Goal: Transaction & Acquisition: Purchase product/service

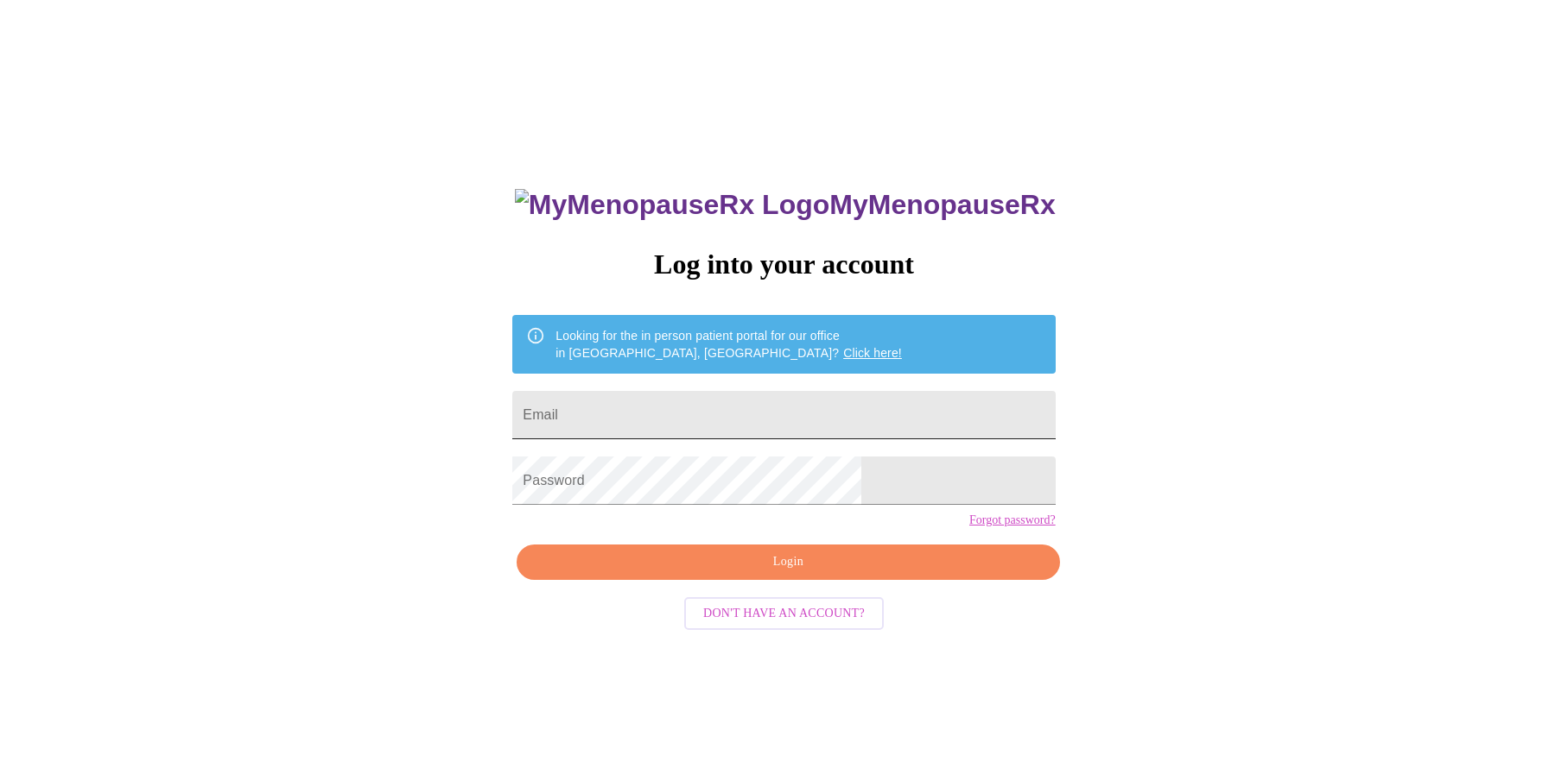
click at [759, 406] on input "Email" at bounding box center [783, 416] width 542 height 49
type input "jackiebogert@gmail.com"
click at [766, 573] on span "Login" at bounding box center [787, 562] width 503 height 22
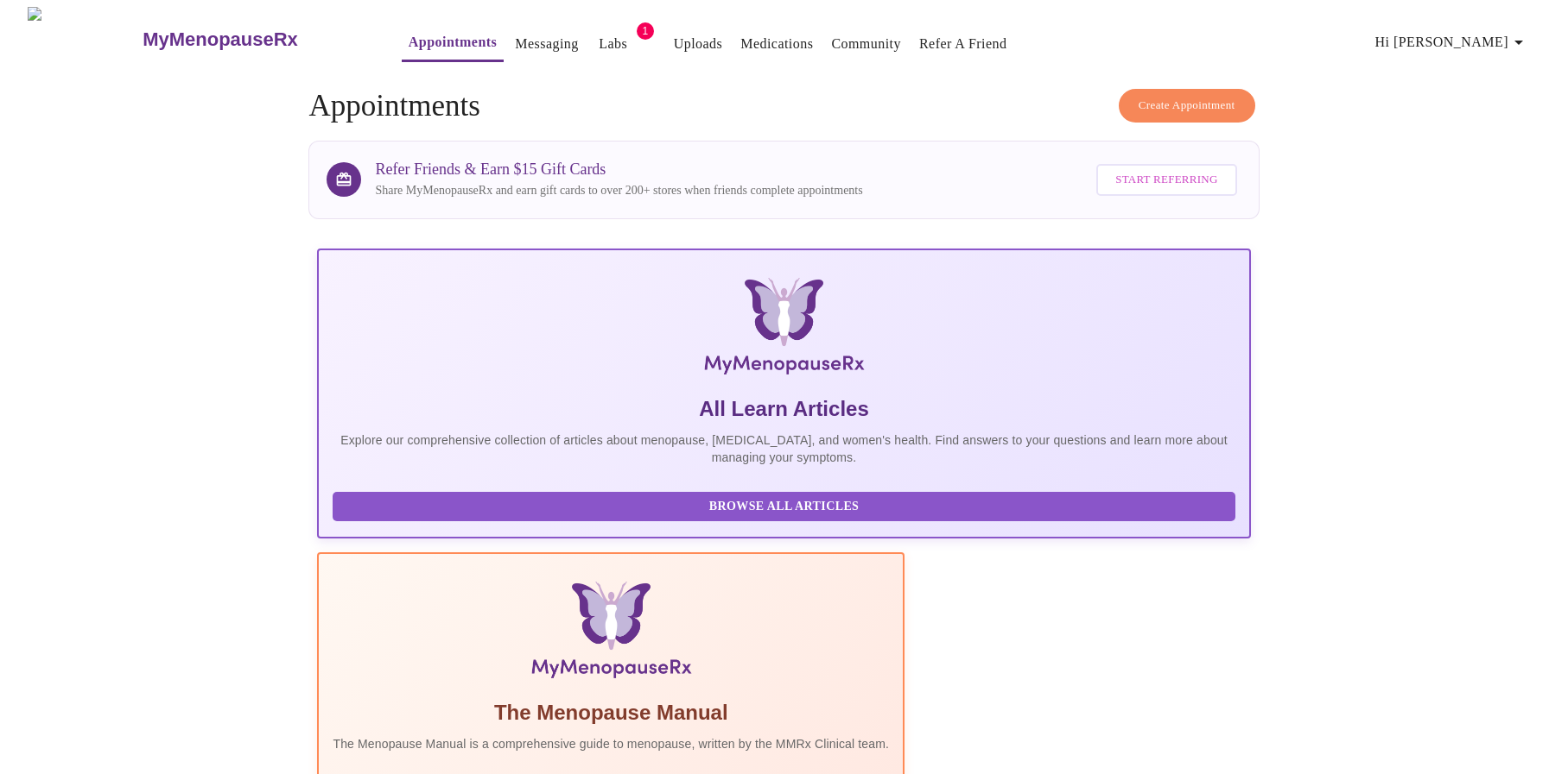
click at [599, 33] on link "Labs" at bounding box center [613, 44] width 29 height 24
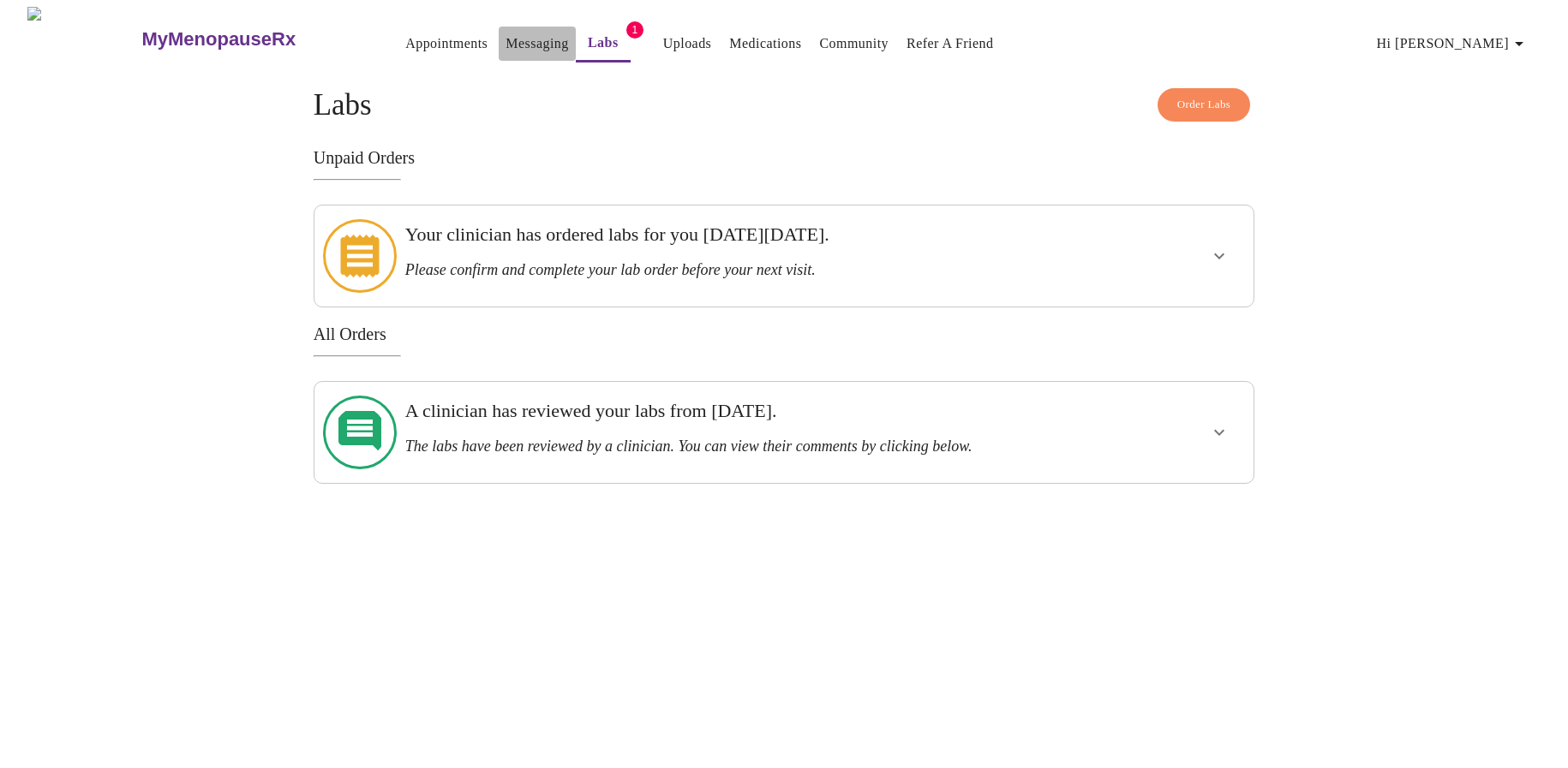
click at [506, 36] on link "Messaging" at bounding box center [537, 44] width 62 height 24
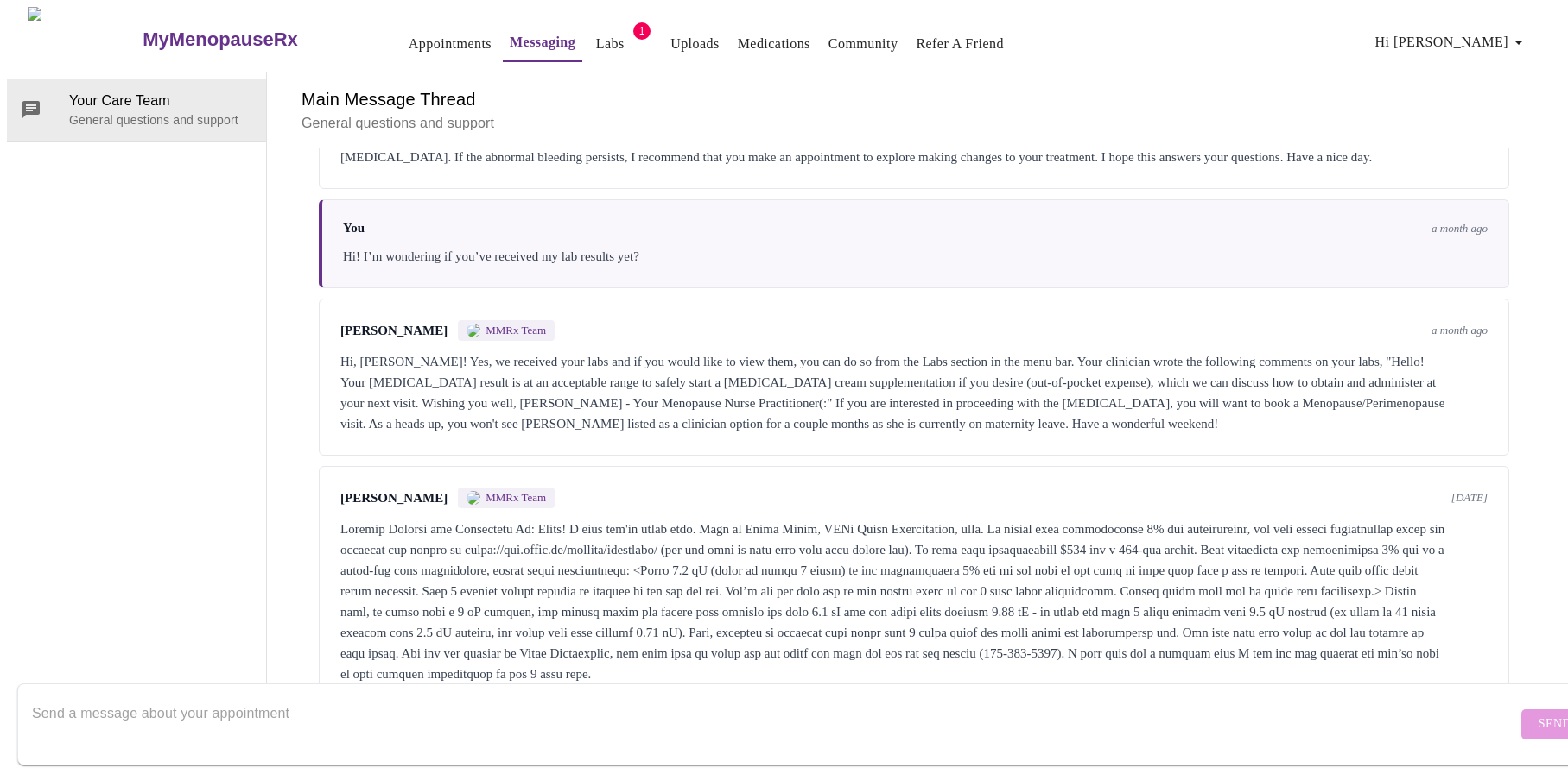
click at [409, 35] on link "Appointments" at bounding box center [450, 44] width 83 height 24
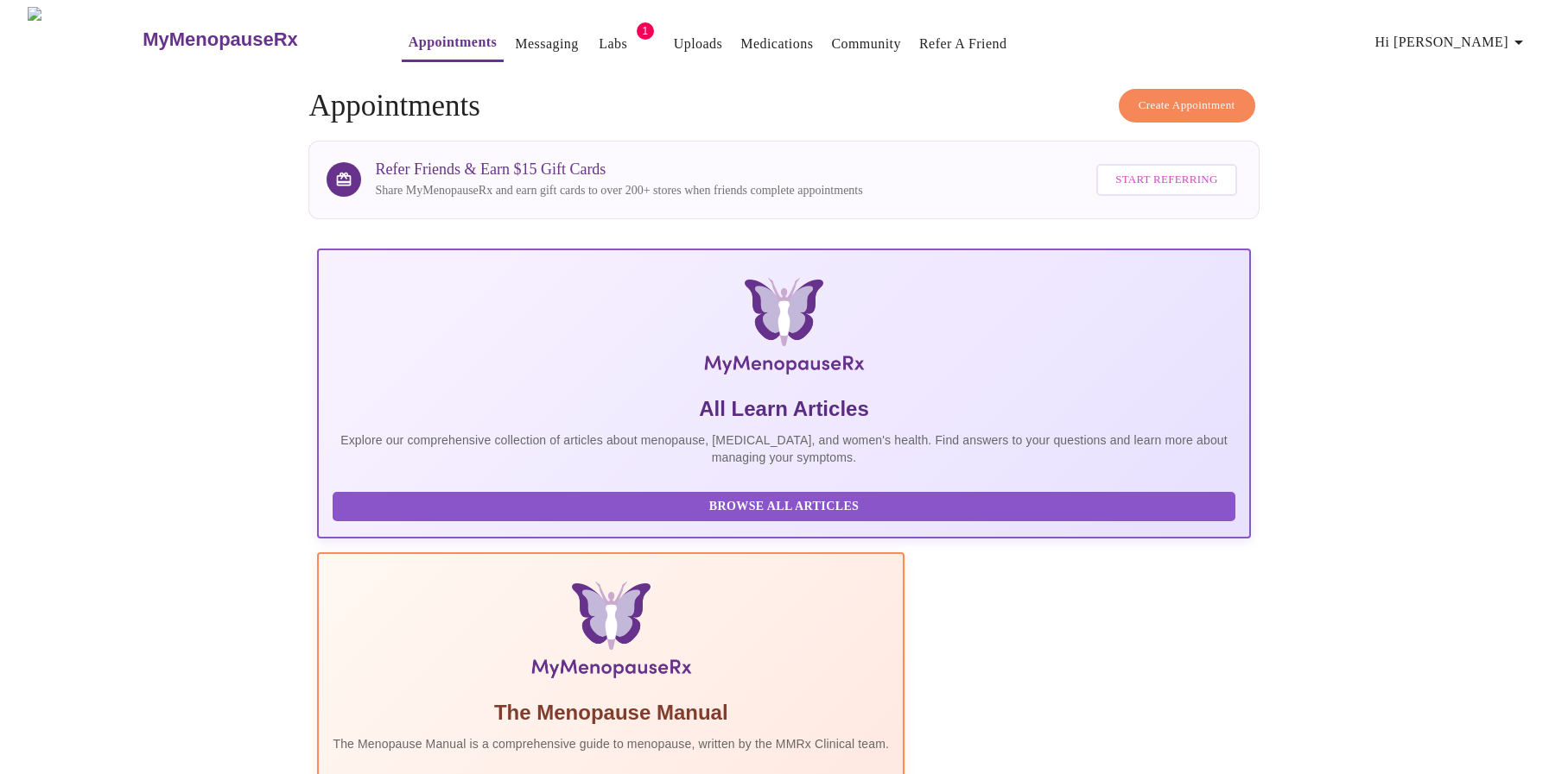
click at [1190, 96] on span "Create Appointment" at bounding box center [1186, 105] width 97 height 20
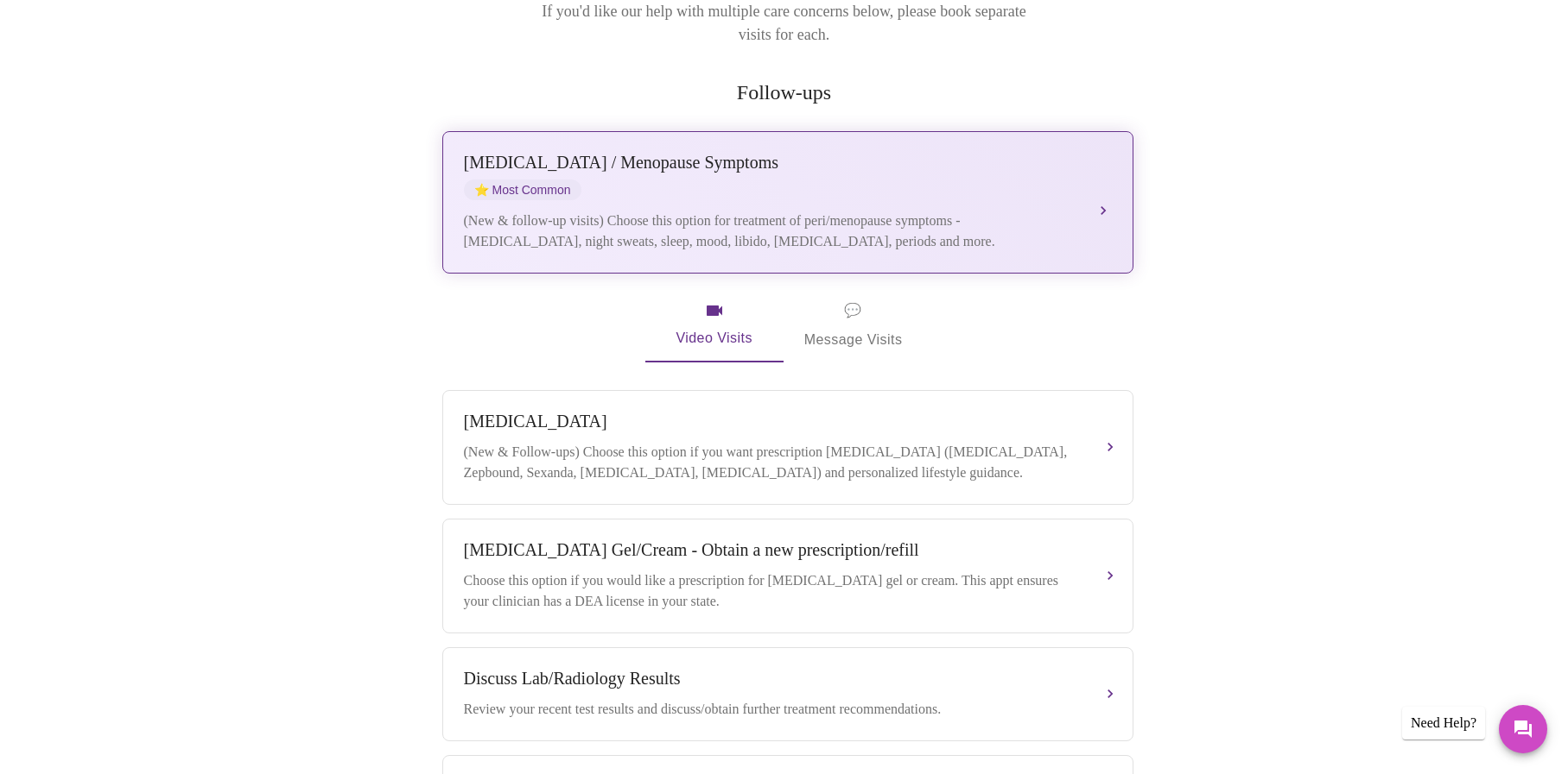
scroll to position [265, 0]
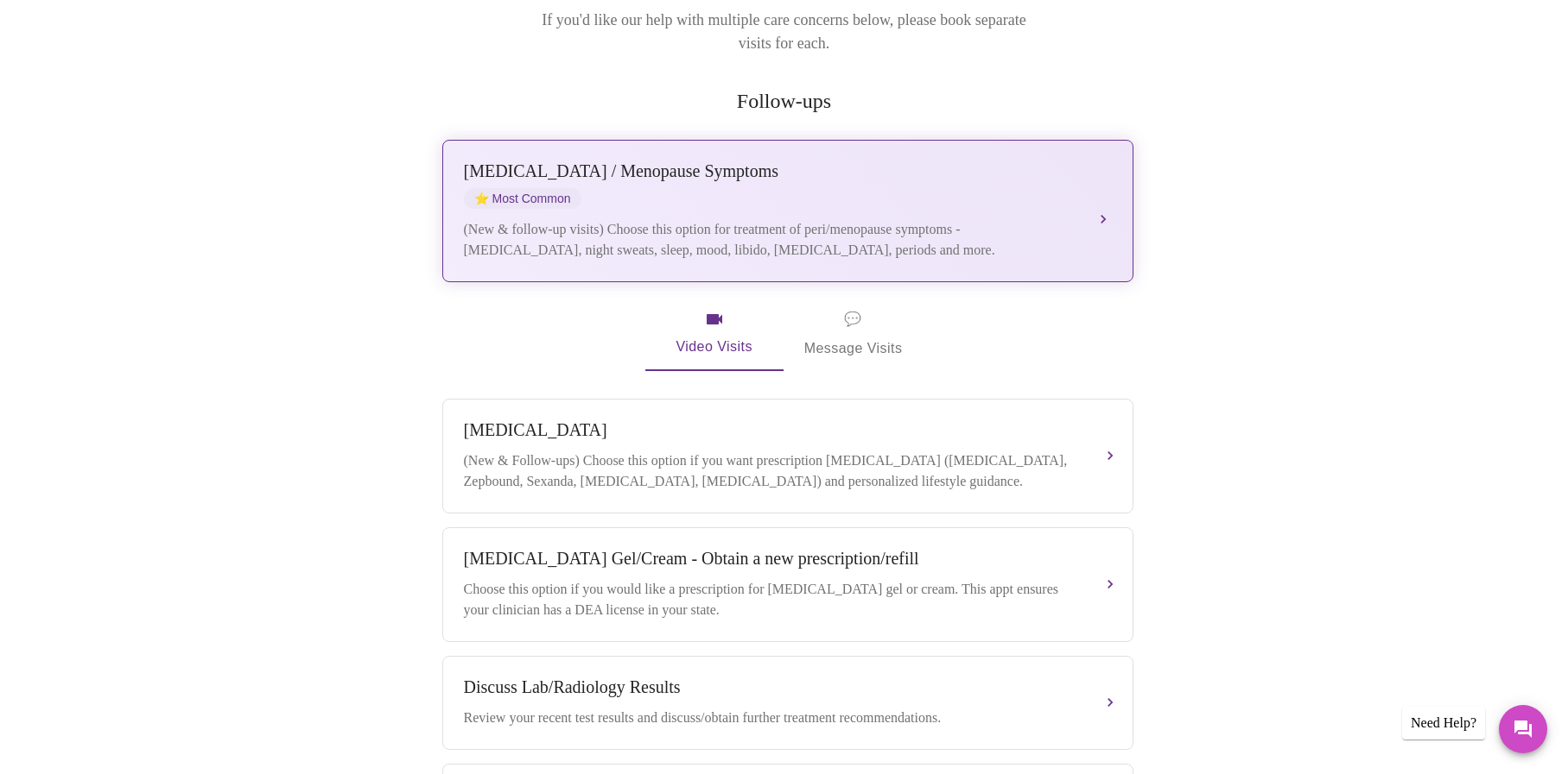
click at [893, 219] on div "(New & follow-up visits) Choose this option for treatment of peri/menopause sym…" at bounding box center [770, 240] width 613 height 42
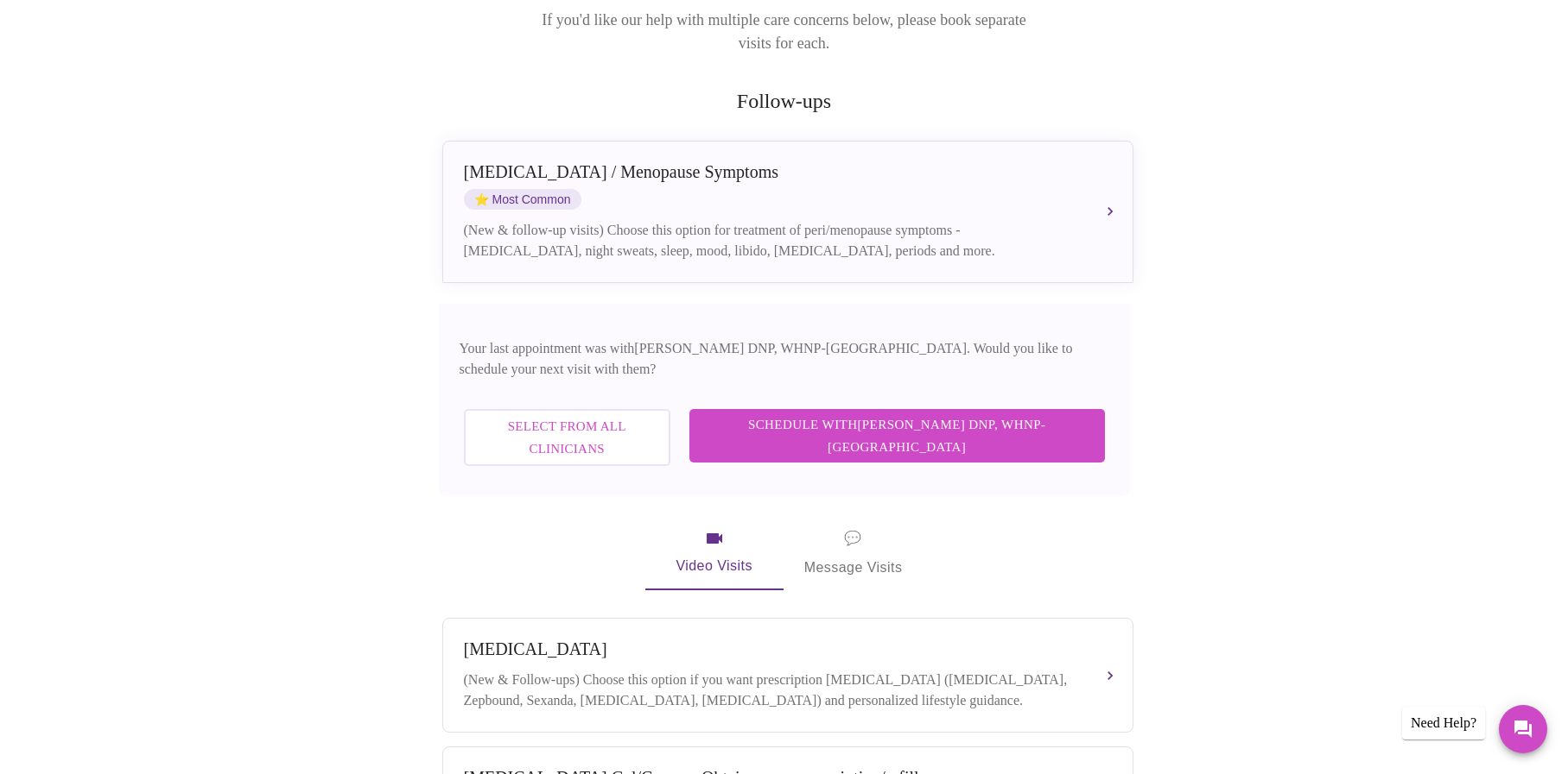
click at [1004, 414] on span "Schedule with Laura Smith DNP, WHNP-BC" at bounding box center [897, 437] width 381 height 46
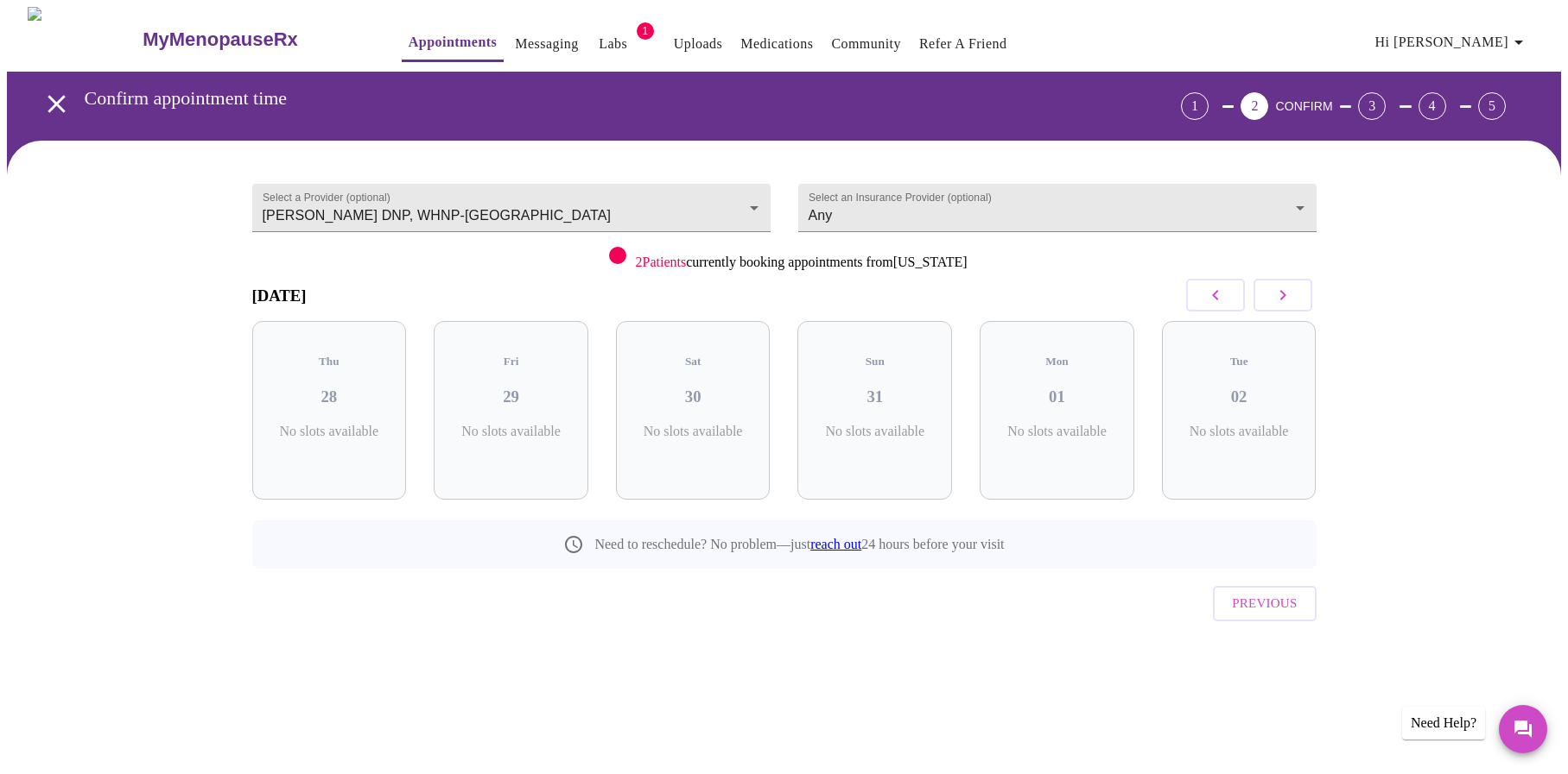
scroll to position [0, 0]
click at [1293, 297] on icon "button" at bounding box center [1289, 296] width 21 height 21
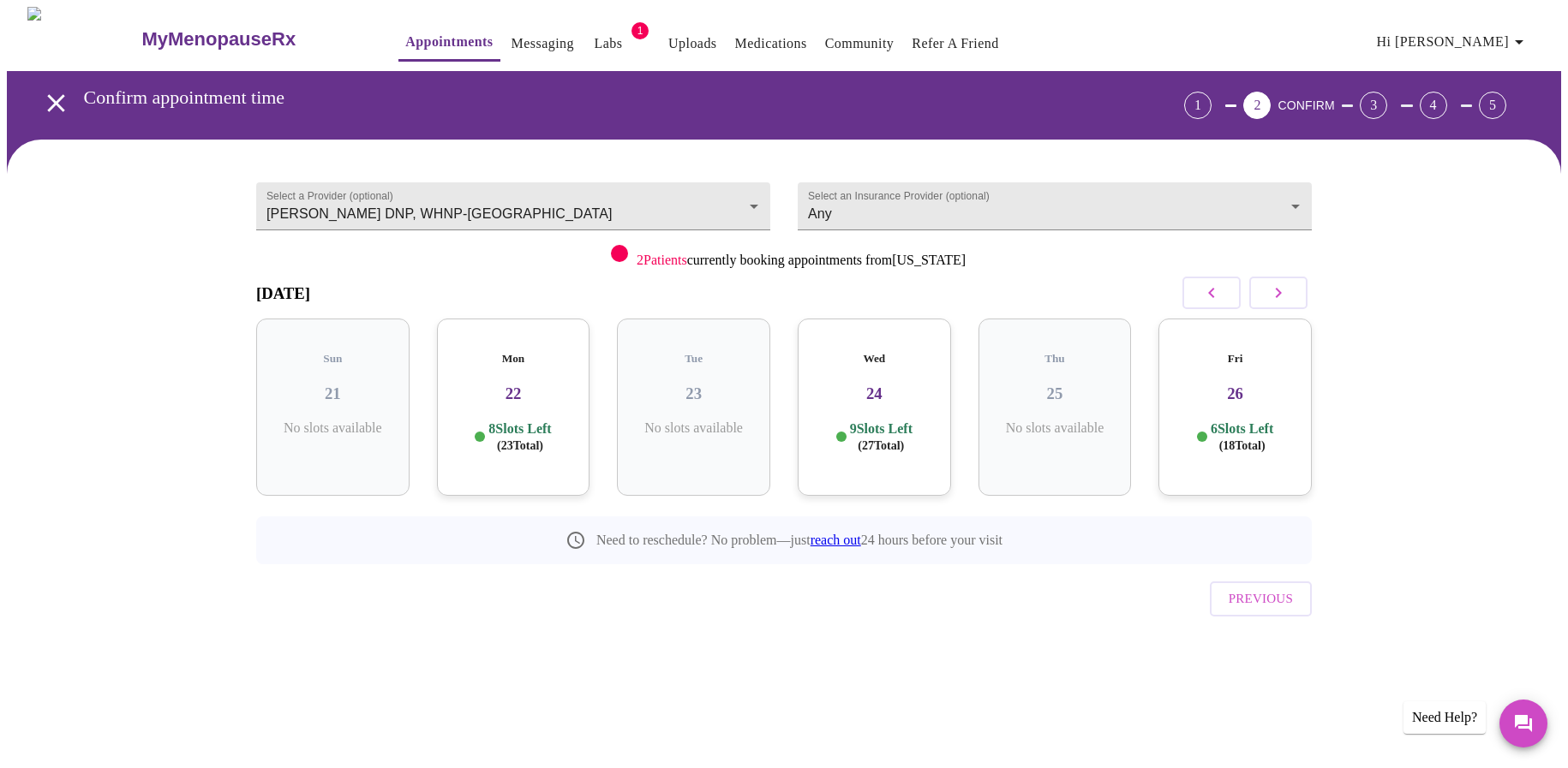
click at [1282, 294] on icon "button" at bounding box center [1278, 293] width 21 height 21
click at [1219, 295] on icon "button" at bounding box center [1212, 293] width 21 height 21
click at [1281, 294] on icon "button" at bounding box center [1278, 293] width 21 height 21
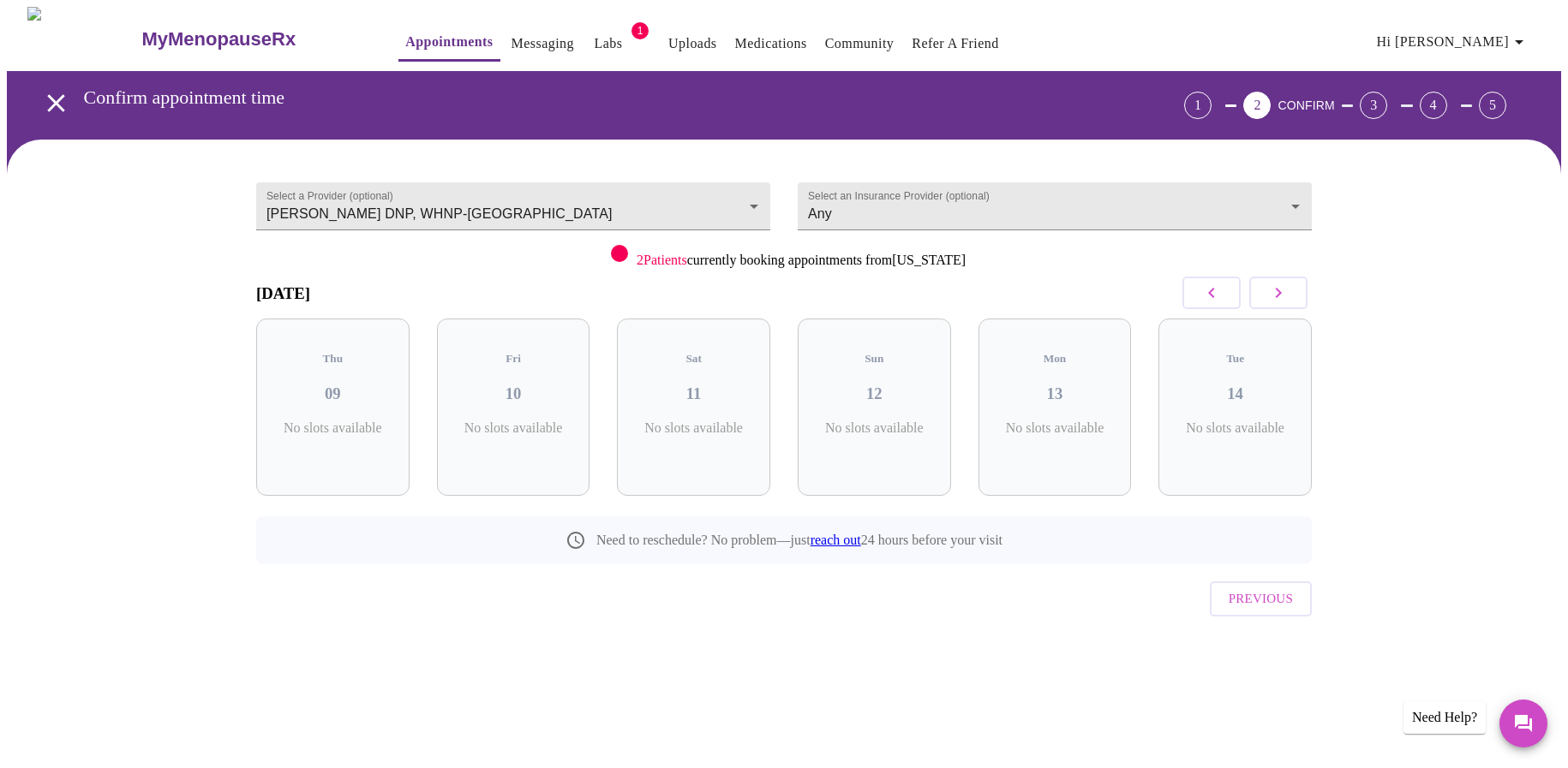
click at [1281, 294] on icon "button" at bounding box center [1278, 293] width 21 height 21
click at [1211, 294] on icon "button" at bounding box center [1211, 293] width 6 height 10
click at [948, 198] on body "MyMenopauseRx Appointments Messaging Labs 1 Uploads Medications Community Refer…" at bounding box center [784, 355] width 1554 height 696
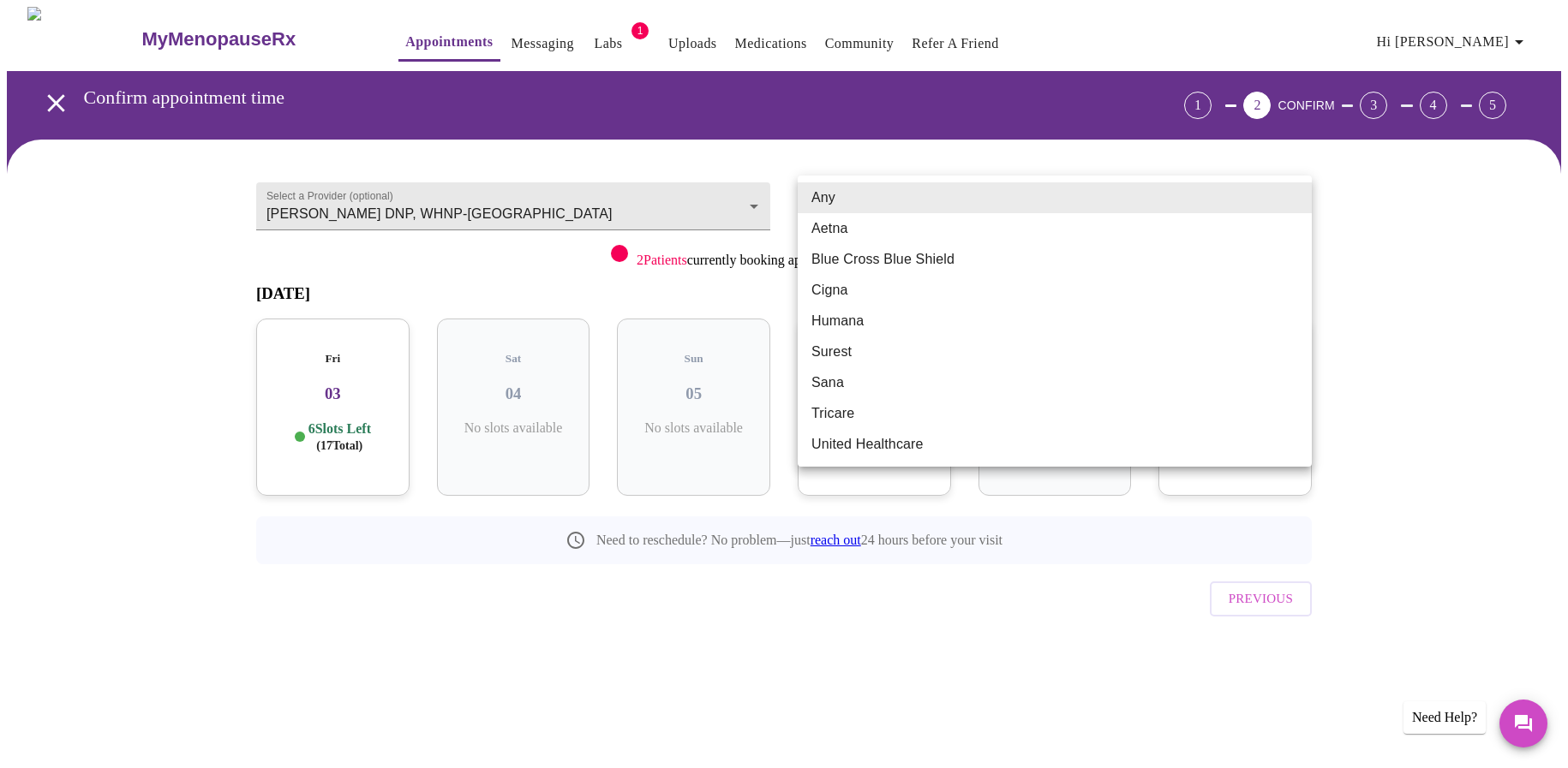
click at [954, 261] on li "Blue Cross Blue Shield" at bounding box center [1055, 260] width 514 height 31
type input "Blue Cross Blue Shield"
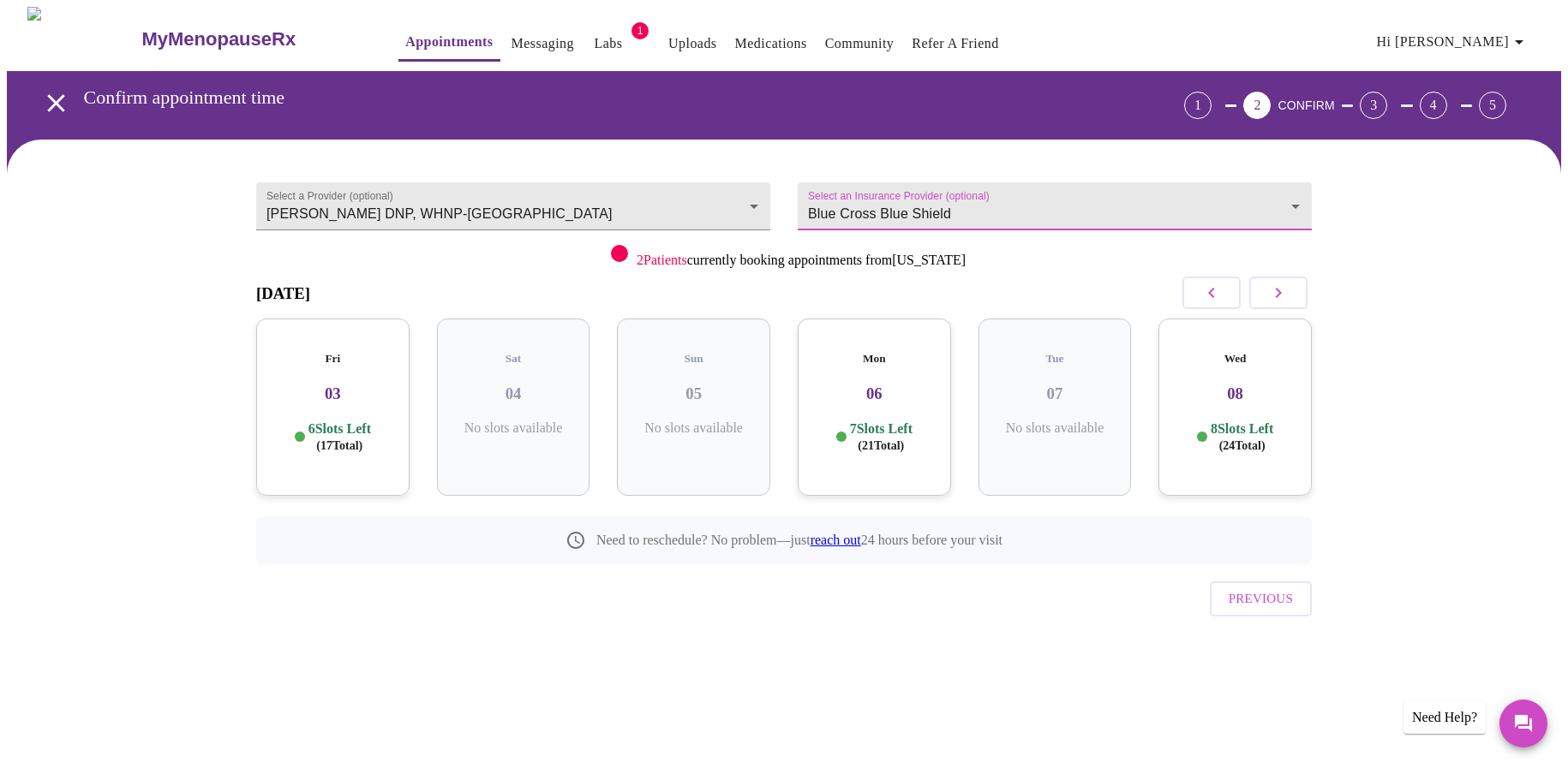
click at [1239, 387] on h3 "08" at bounding box center [1235, 394] width 126 height 19
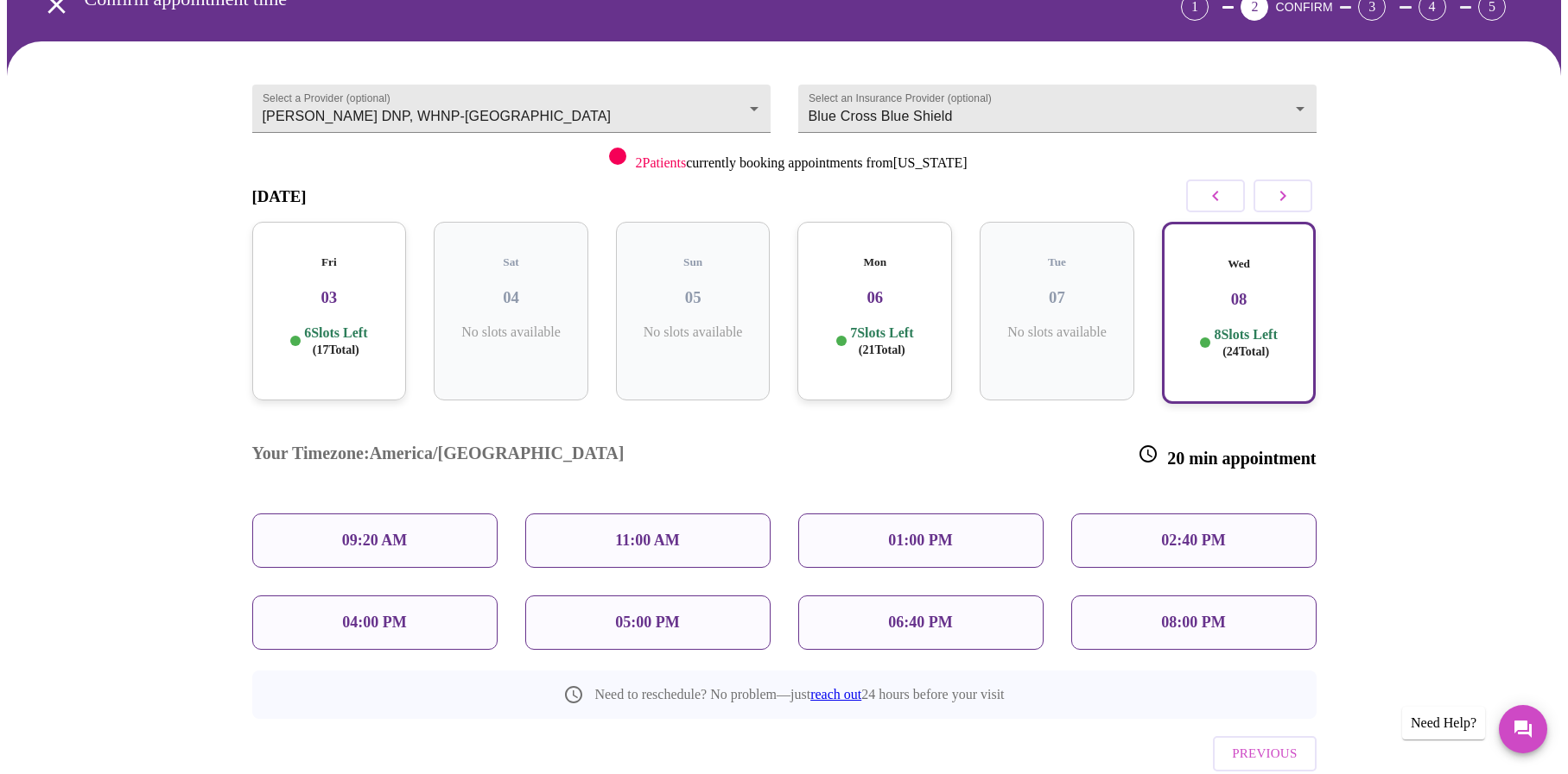
scroll to position [130, 0]
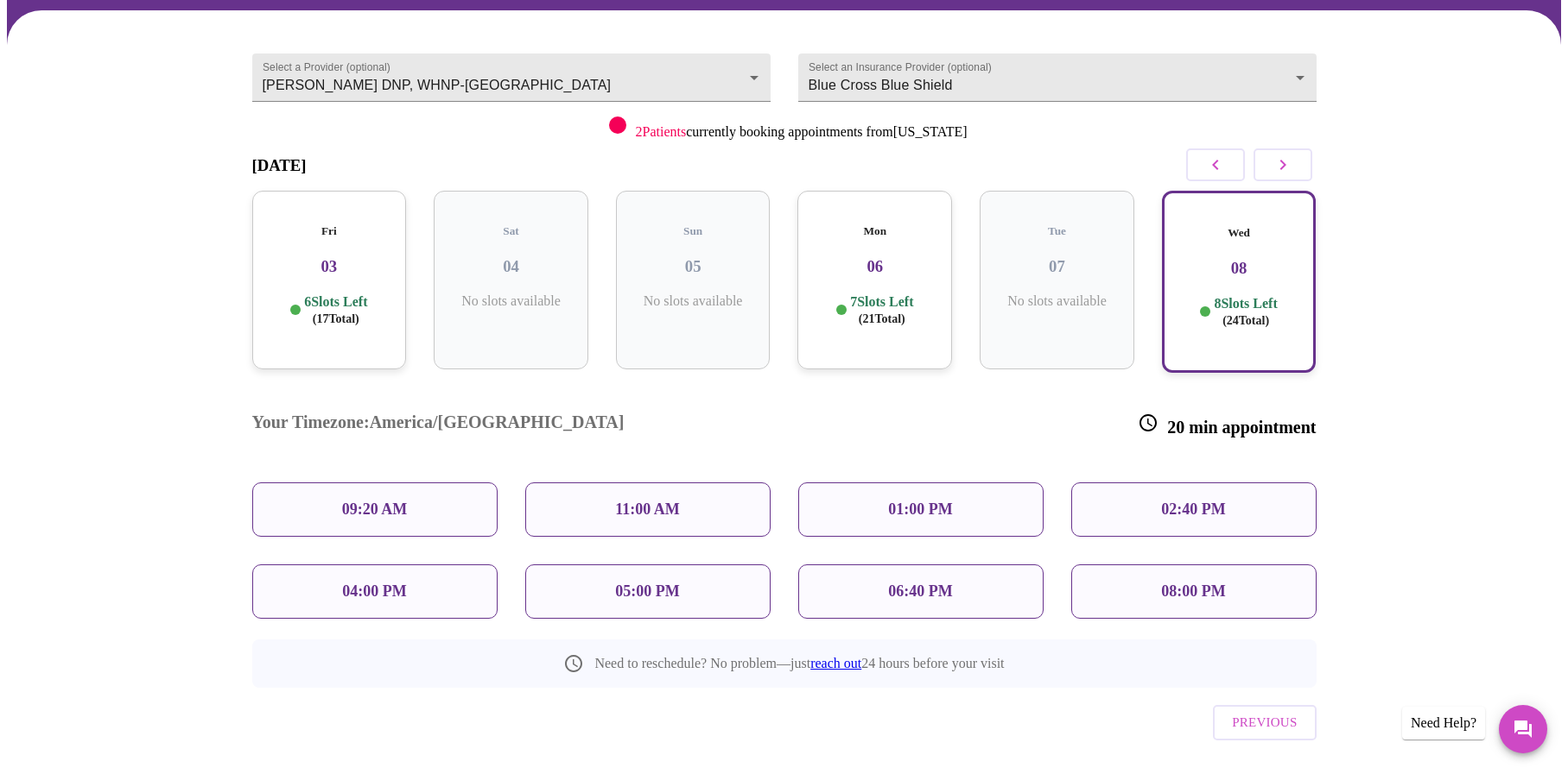
click at [352, 501] on p "09:20 AM" at bounding box center [374, 510] width 65 height 18
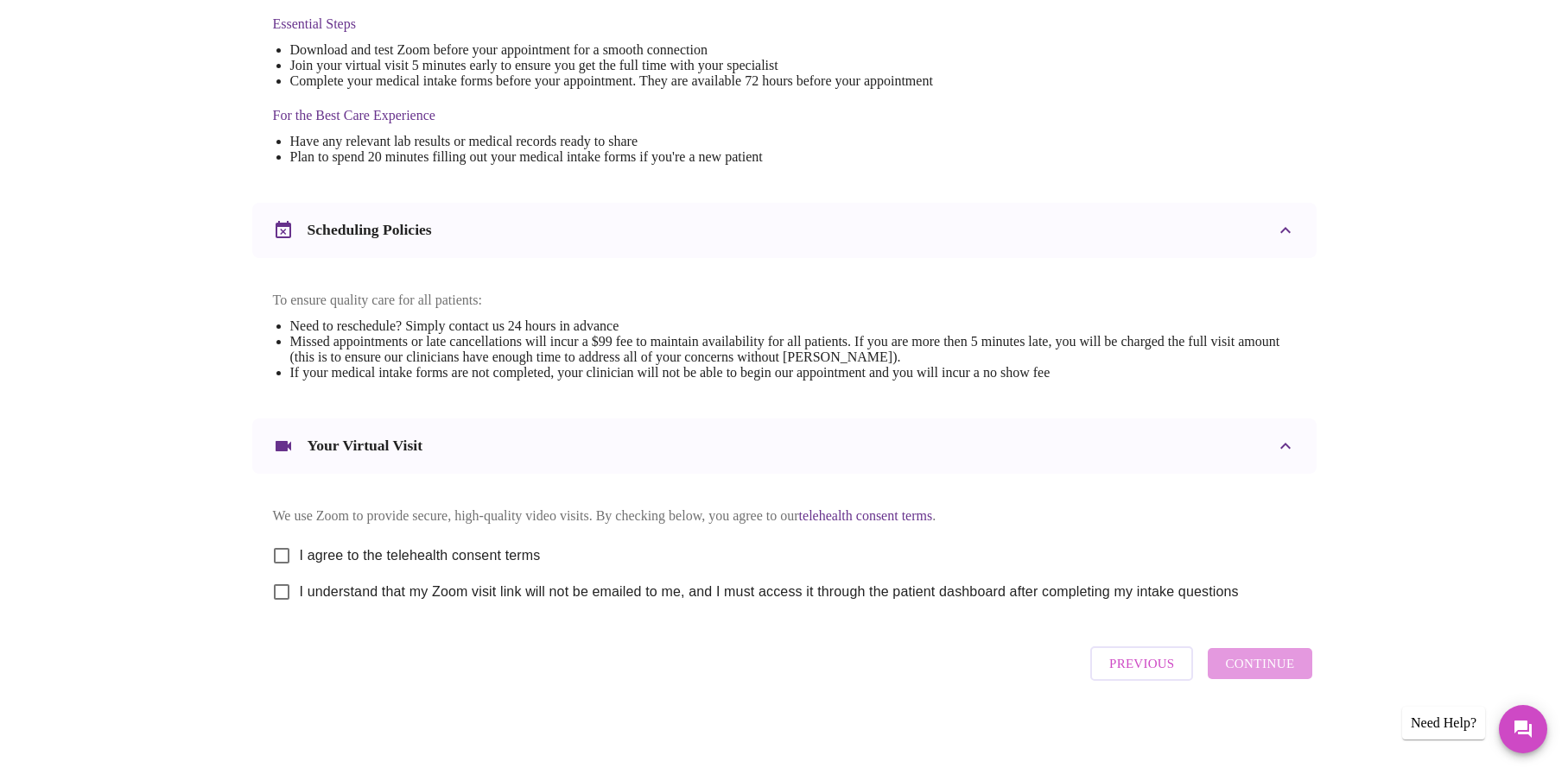
scroll to position [477, 0]
click at [281, 550] on input "I agree to the telehealth consent terms" at bounding box center [282, 556] width 37 height 37
checkbox input "true"
click at [279, 592] on input "I understand that my Zoom visit link will not be emailed to me, and I must acce…" at bounding box center [282, 592] width 37 height 37
checkbox input "true"
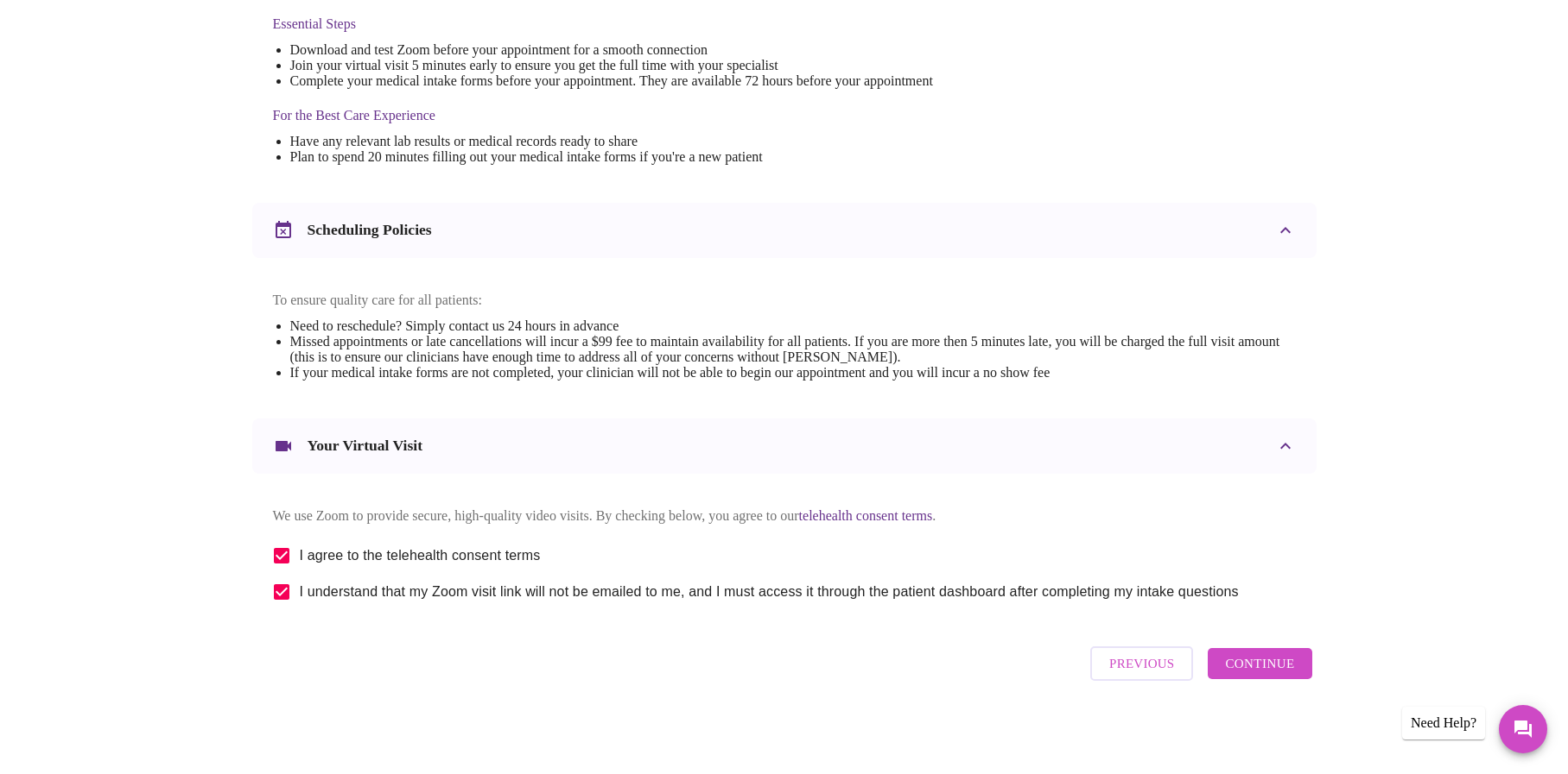
click at [1277, 671] on span "Continue" at bounding box center [1259, 664] width 69 height 23
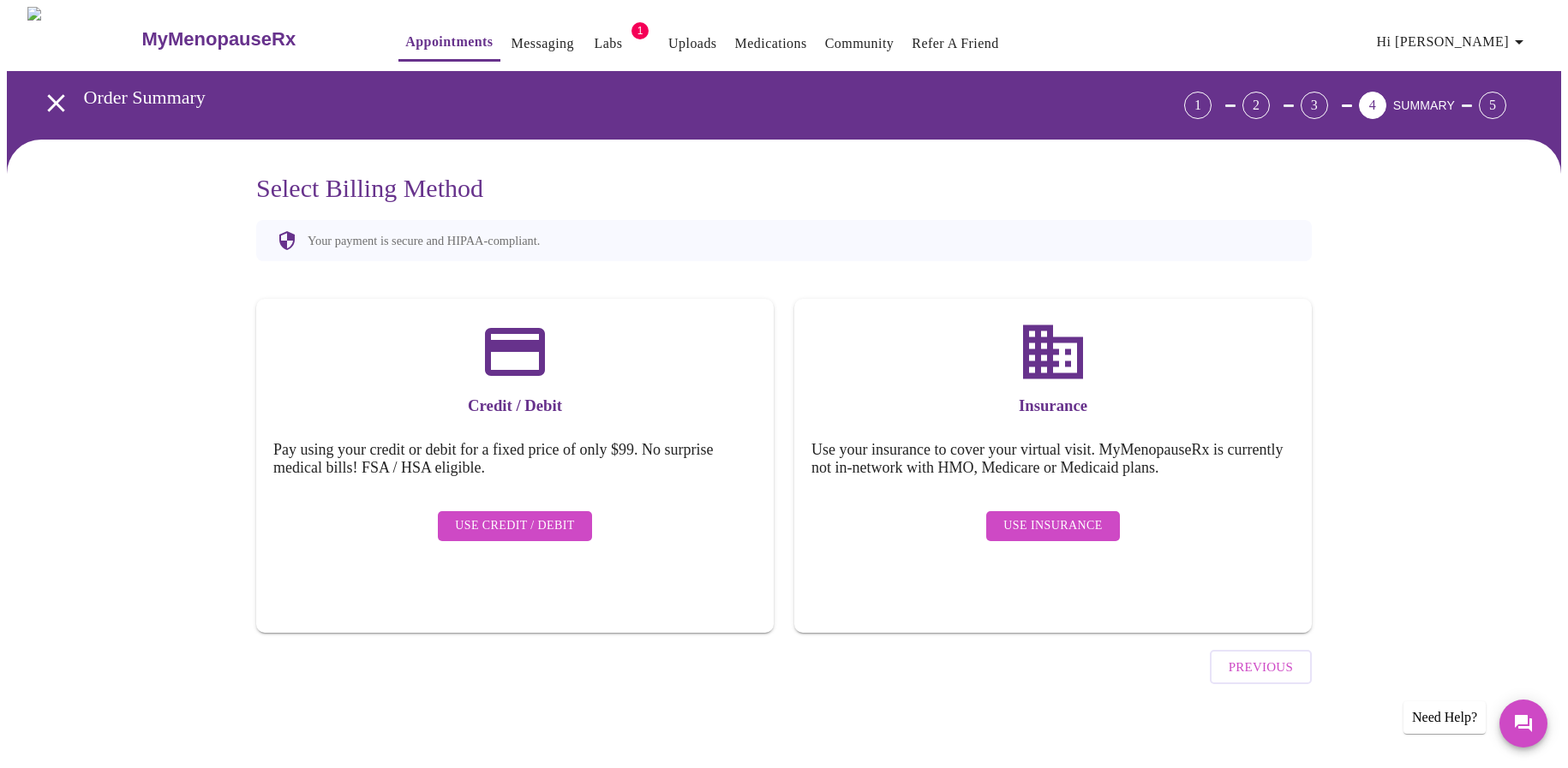
click at [1048, 519] on span "Use Insurance" at bounding box center [1052, 526] width 98 height 22
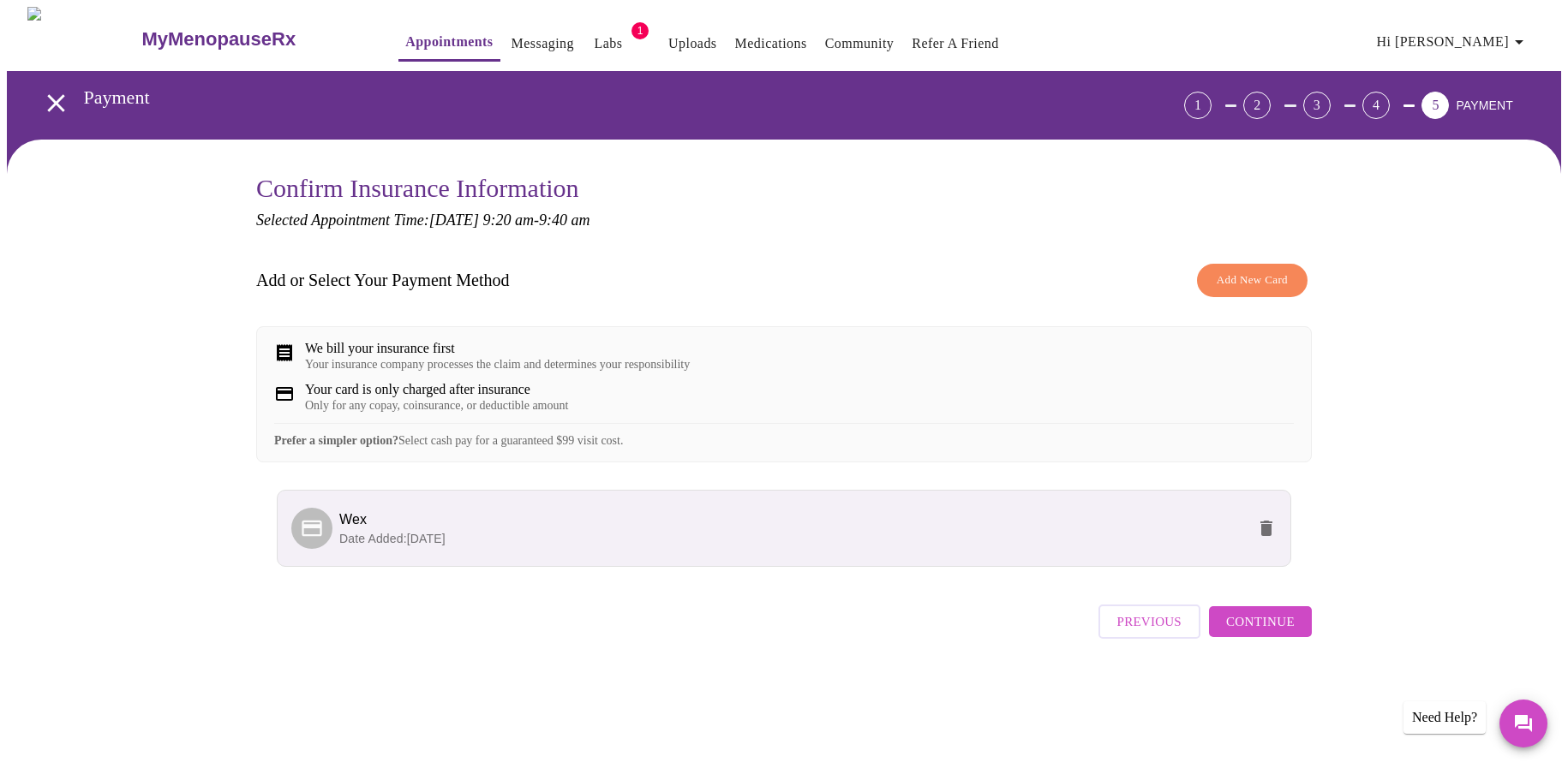
click at [1272, 633] on span "Continue" at bounding box center [1260, 622] width 68 height 22
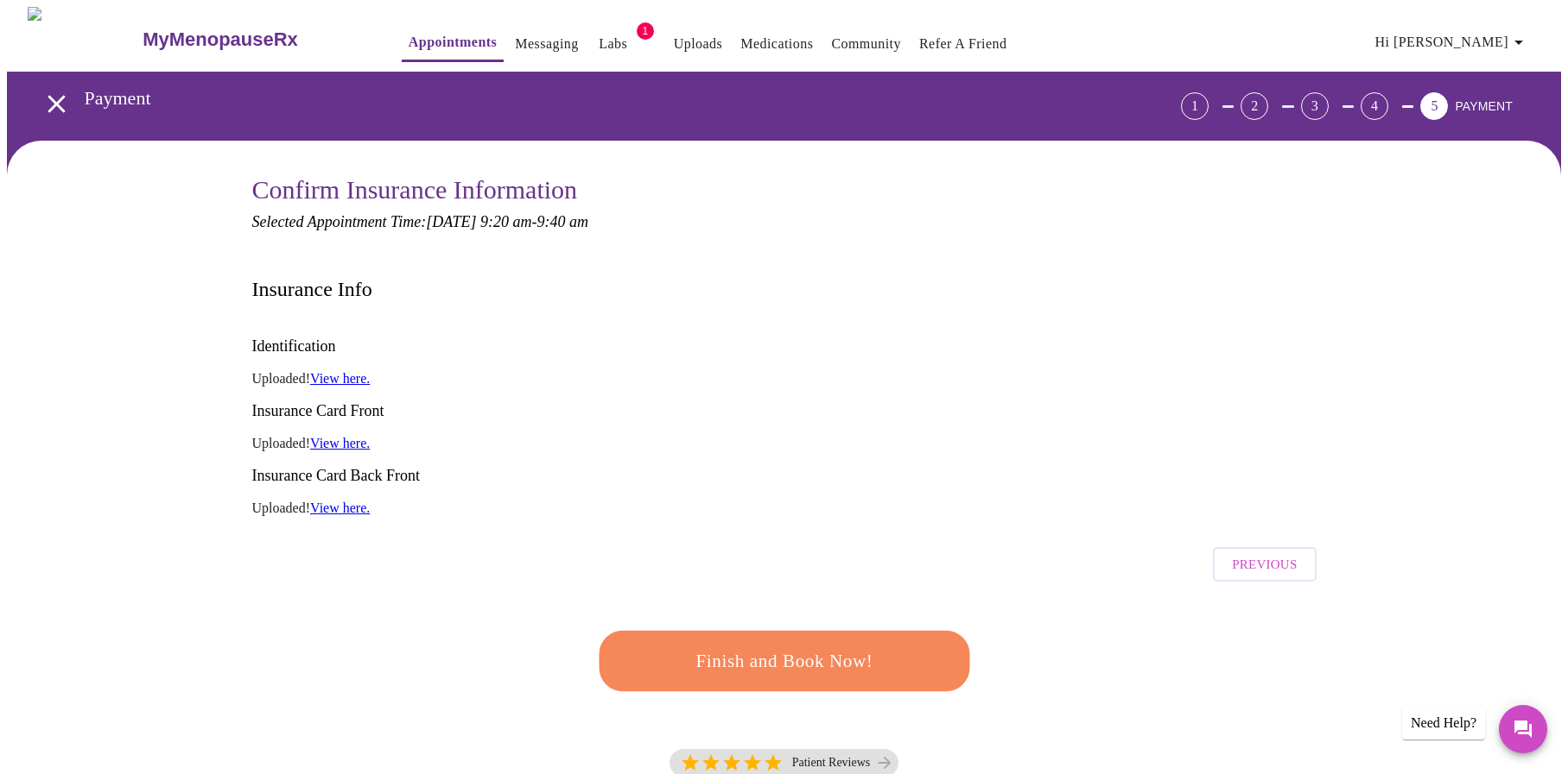
click at [830, 646] on span "Finish and Book Now!" at bounding box center [784, 662] width 319 height 32
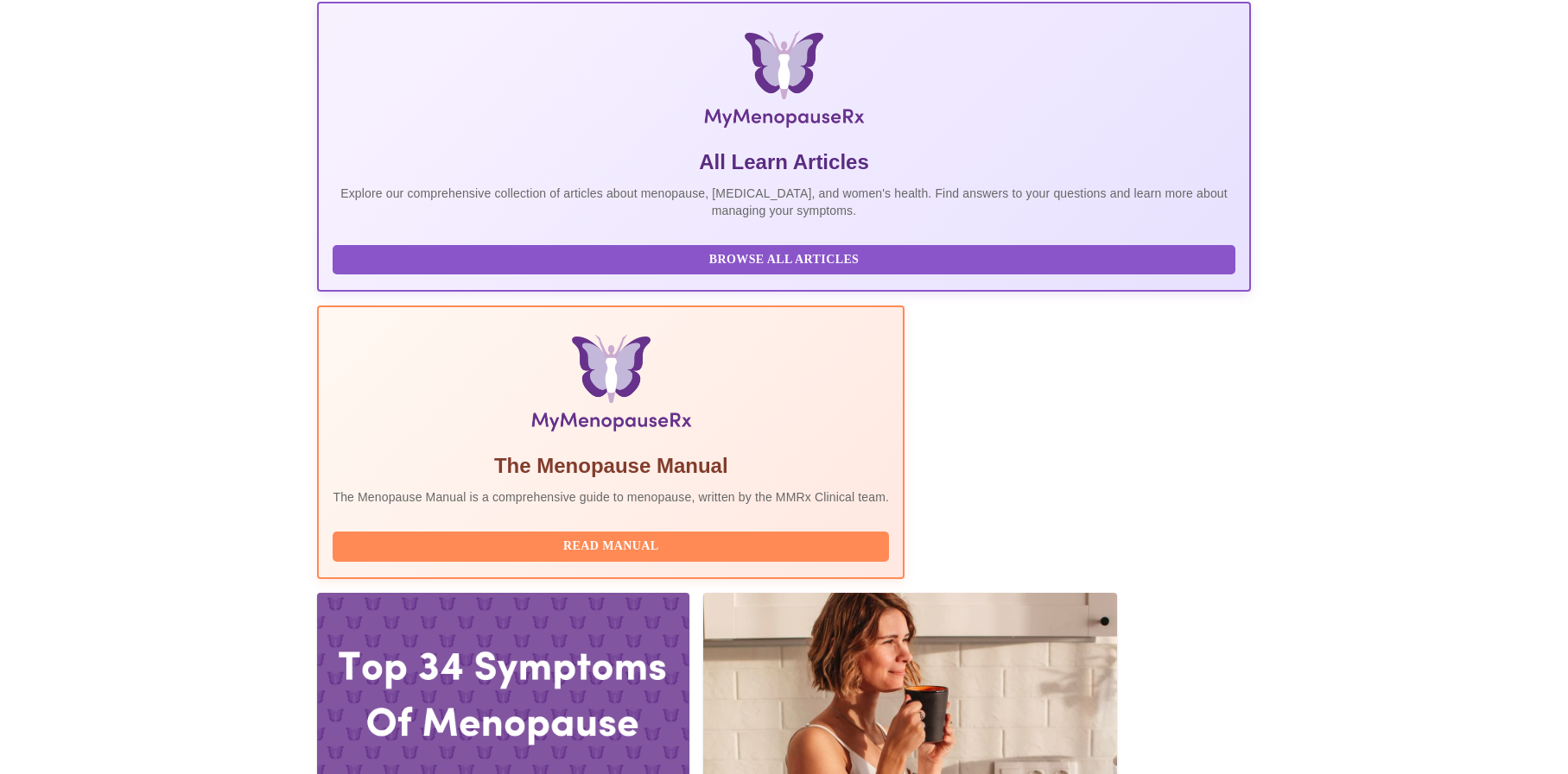
scroll to position [252, 0]
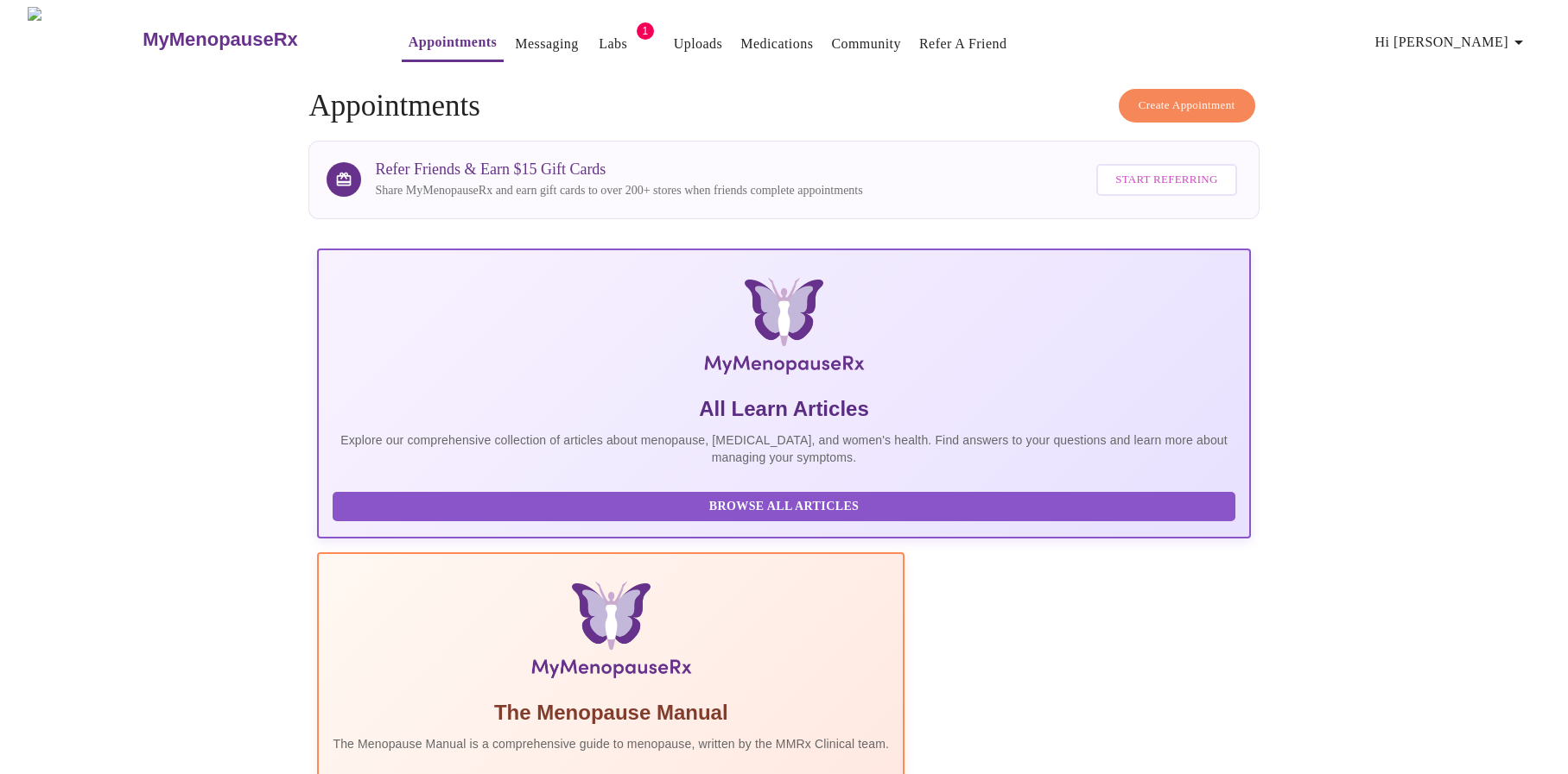
click at [515, 35] on link "Messaging" at bounding box center [546, 44] width 63 height 24
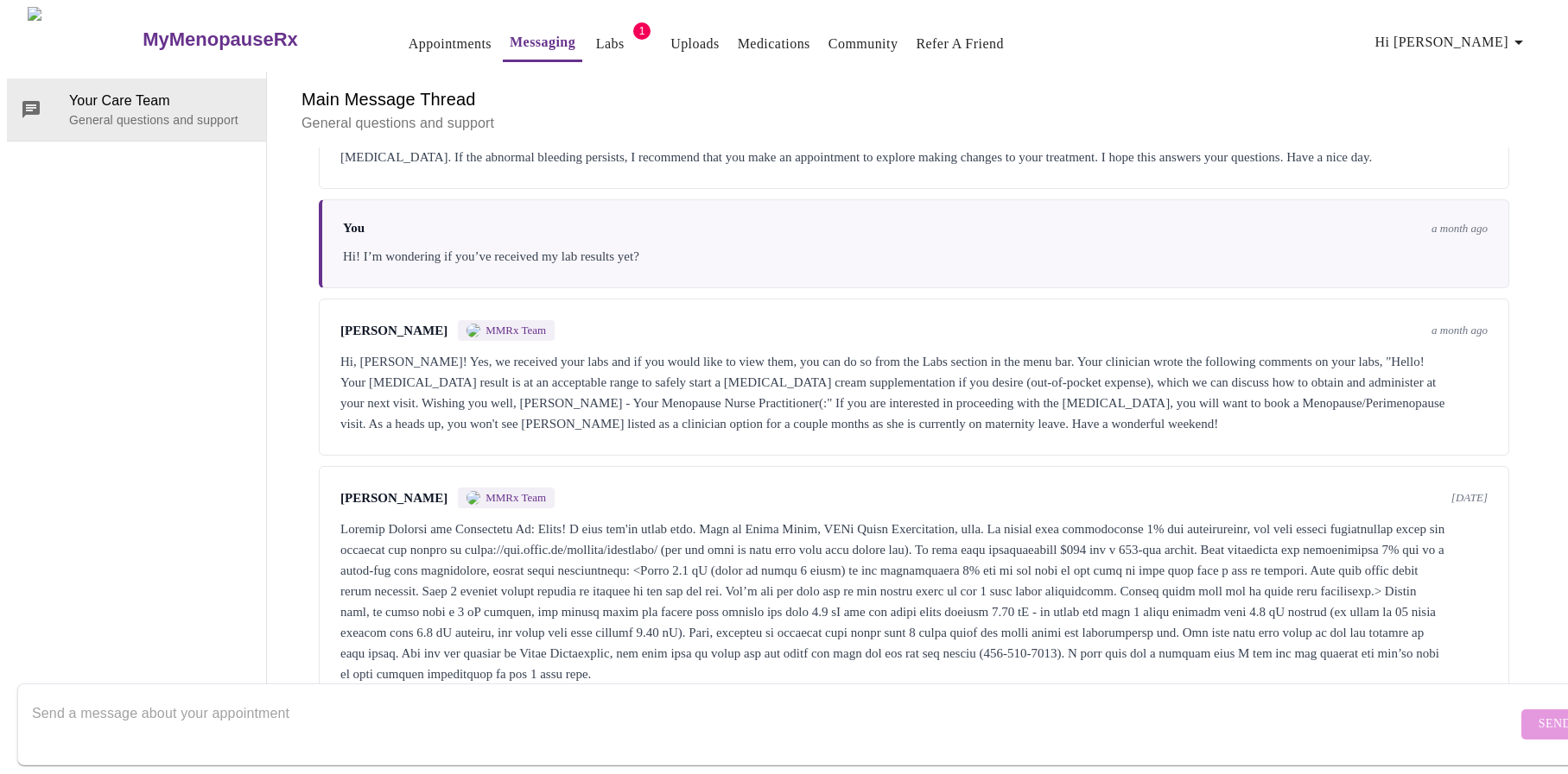
scroll to position [1559, 0]
click at [176, 701] on textarea "Send a message about your appointment" at bounding box center [774, 724] width 1484 height 56
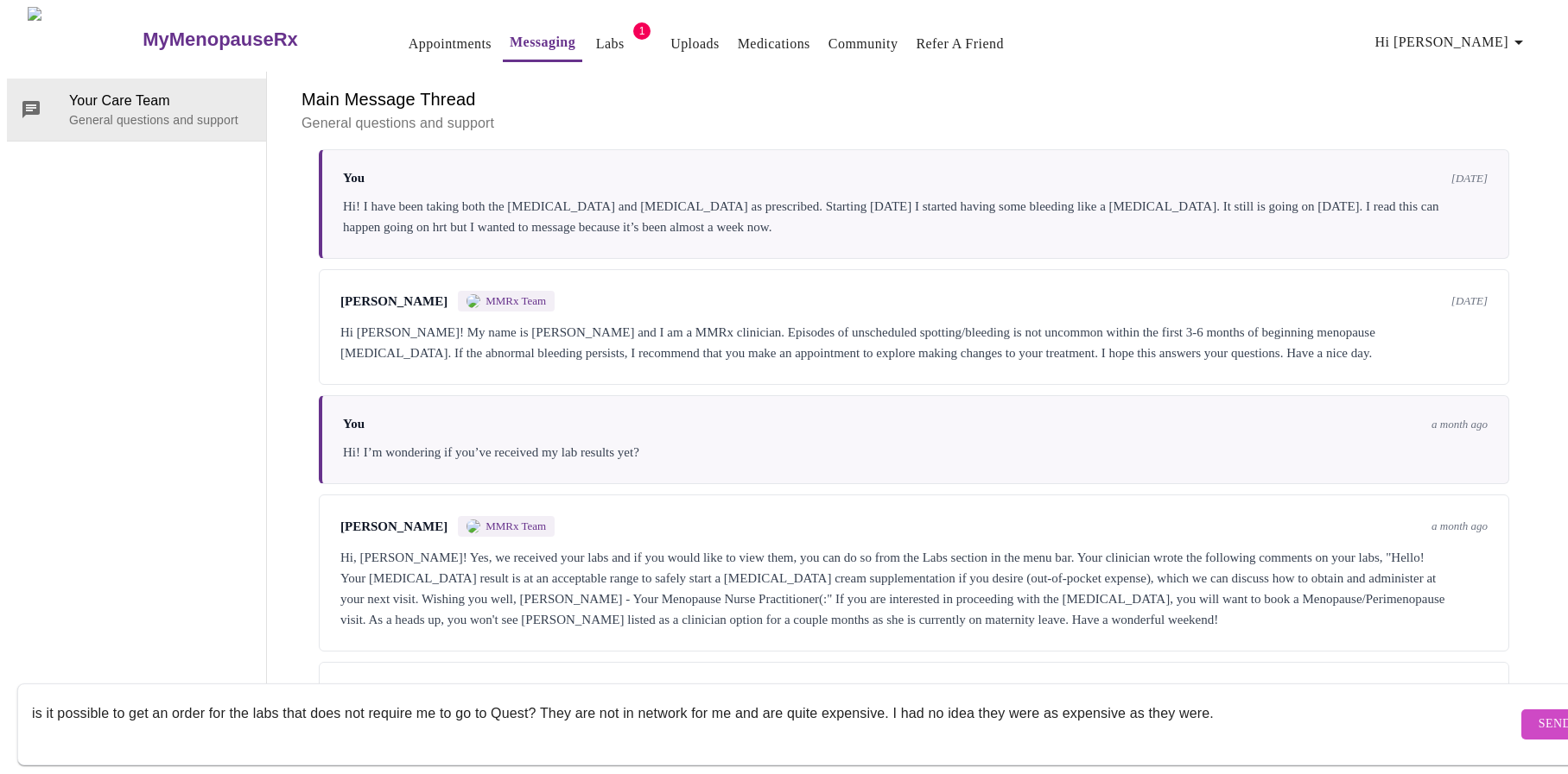
scroll to position [1248, 0]
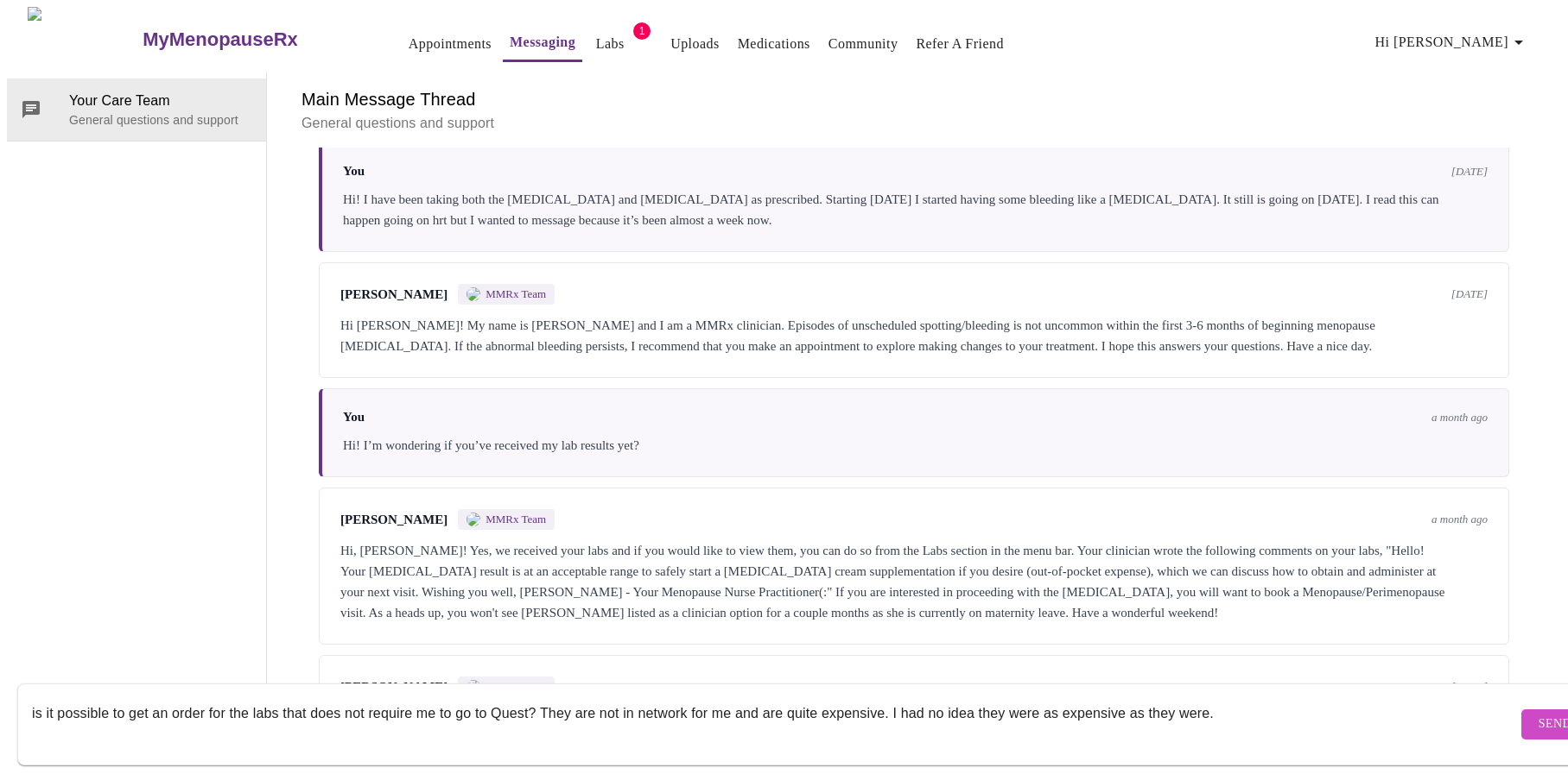
type textarea "is it possible to get an order for the labs that does not require me to go to Q…"
click at [1538, 714] on span "Send" at bounding box center [1555, 724] width 33 height 22
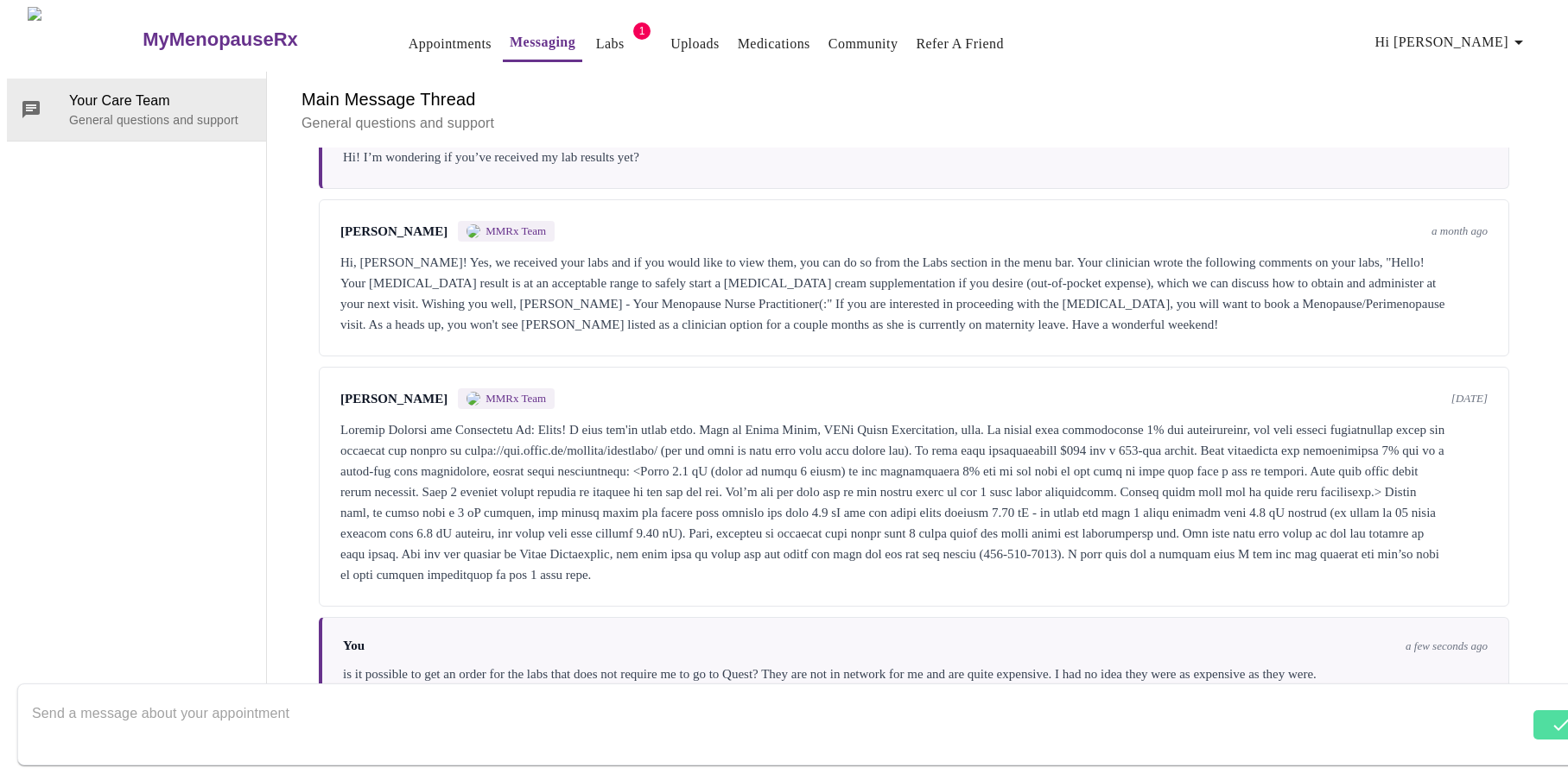
scroll to position [0, 0]
click at [596, 34] on link "Labs" at bounding box center [610, 44] width 29 height 24
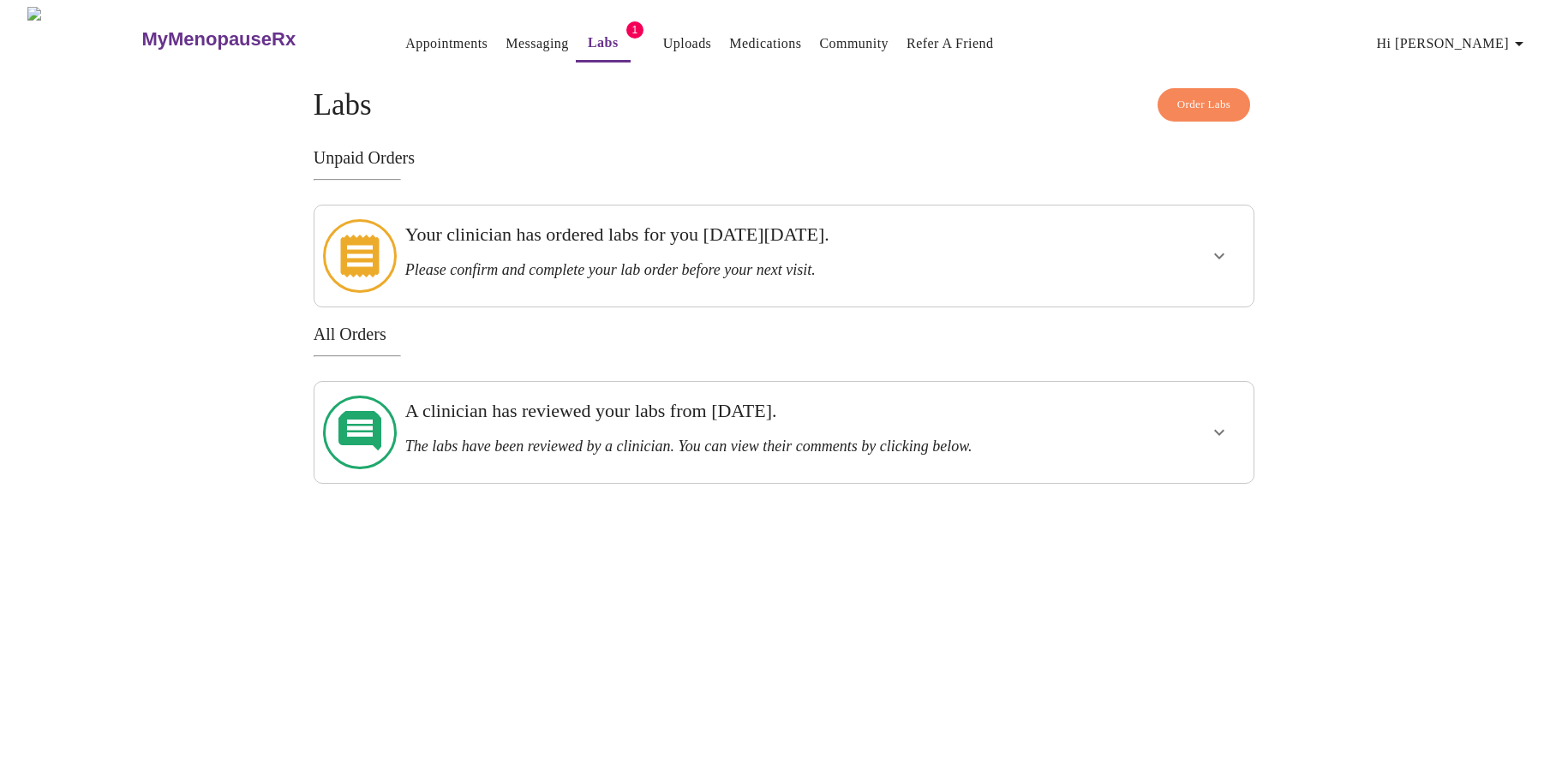
click at [1225, 249] on icon "show more" at bounding box center [1219, 256] width 21 height 21
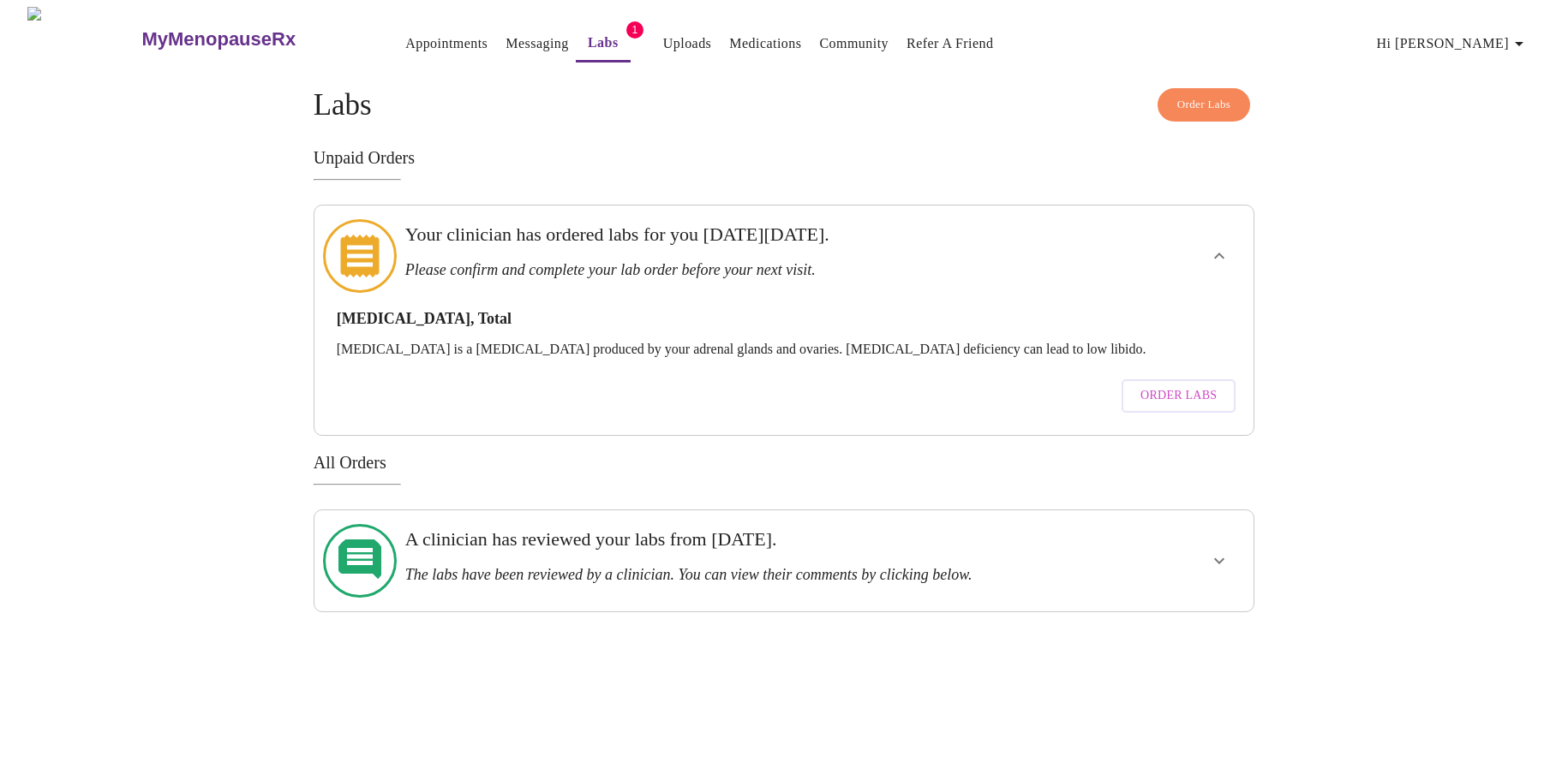
click at [1166, 386] on span "Order Labs" at bounding box center [1178, 396] width 76 height 22
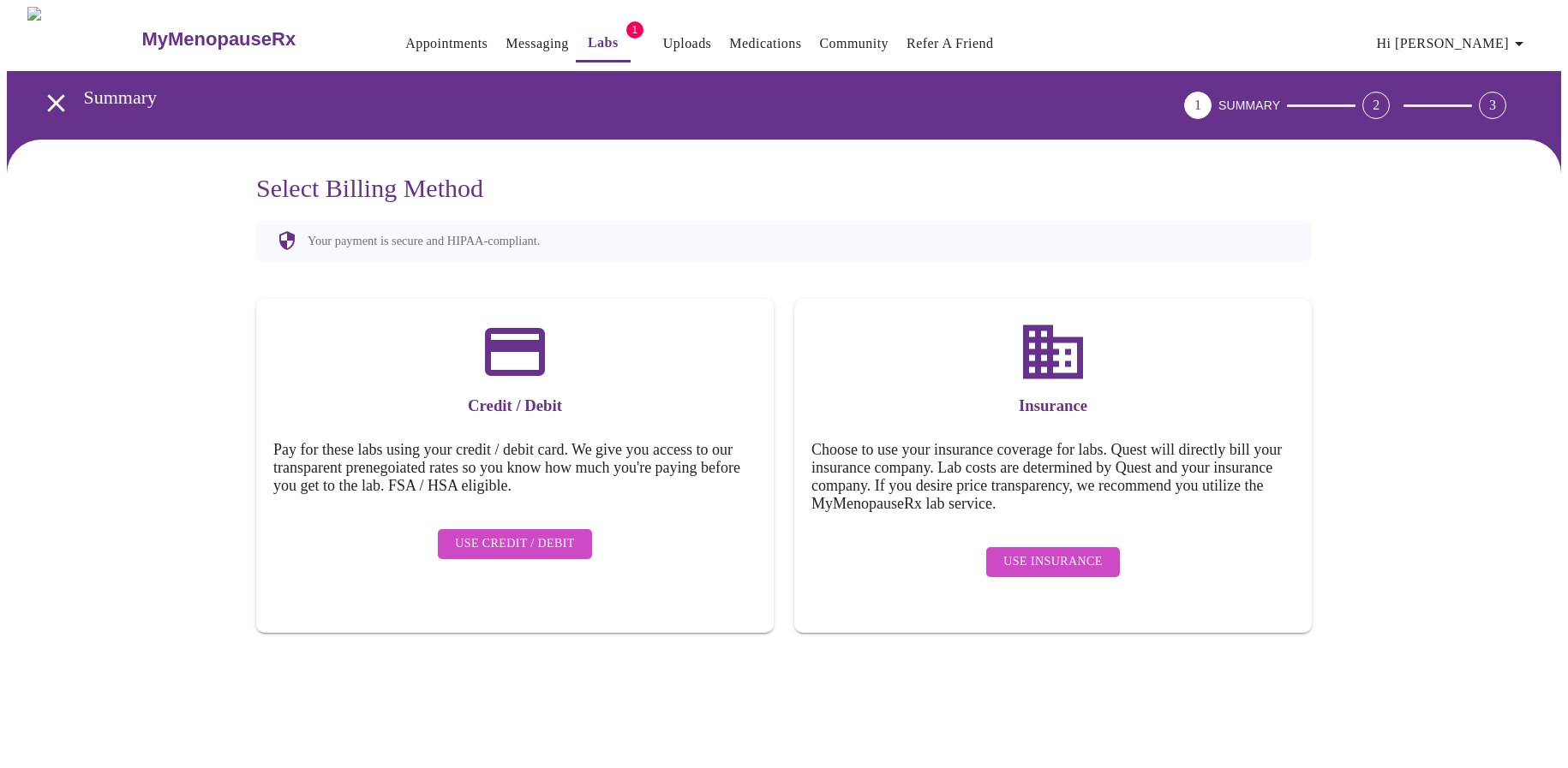
click at [505, 533] on span "Use Credit / Debit" at bounding box center [514, 544] width 120 height 22
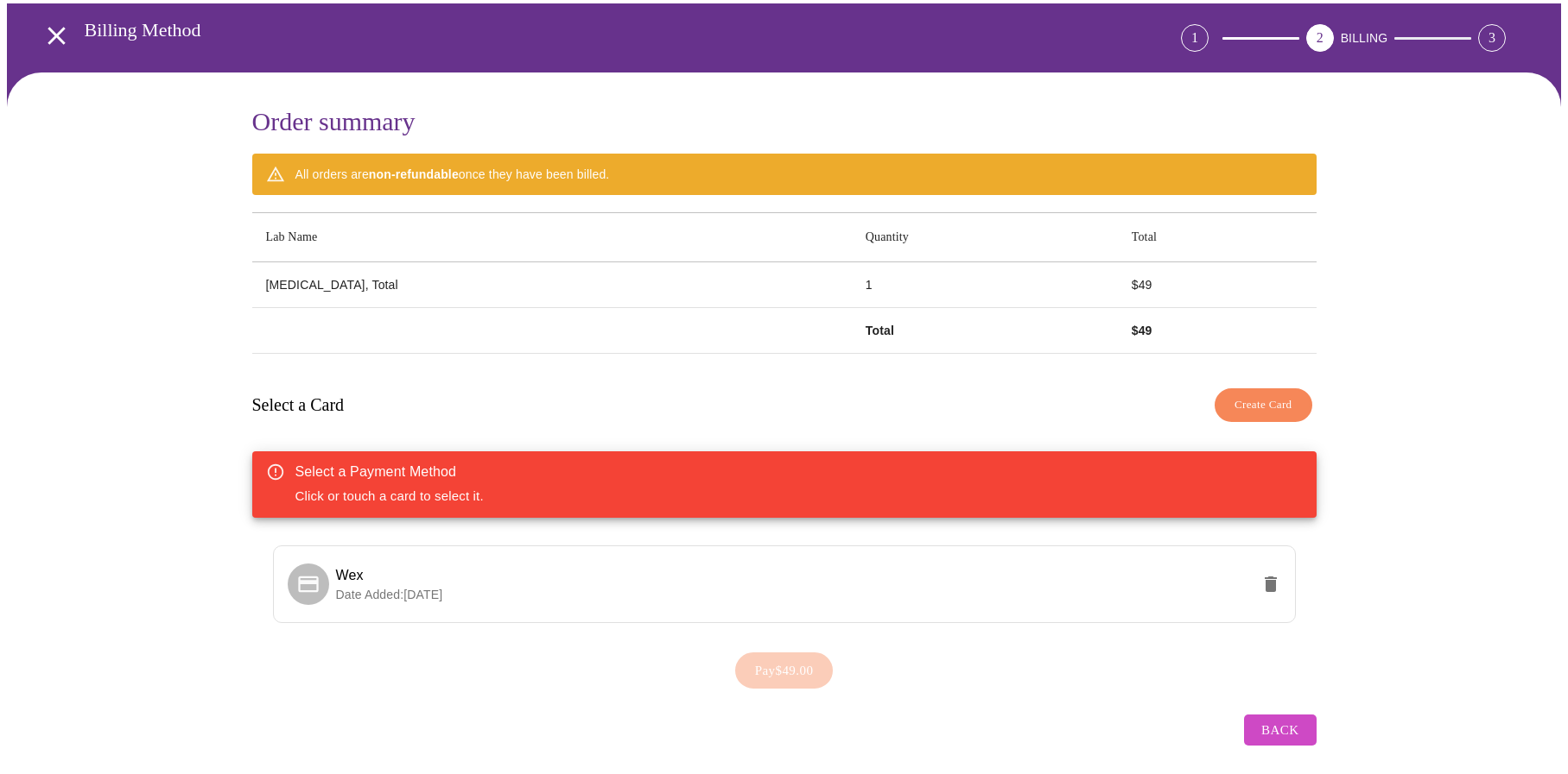
scroll to position [70, 0]
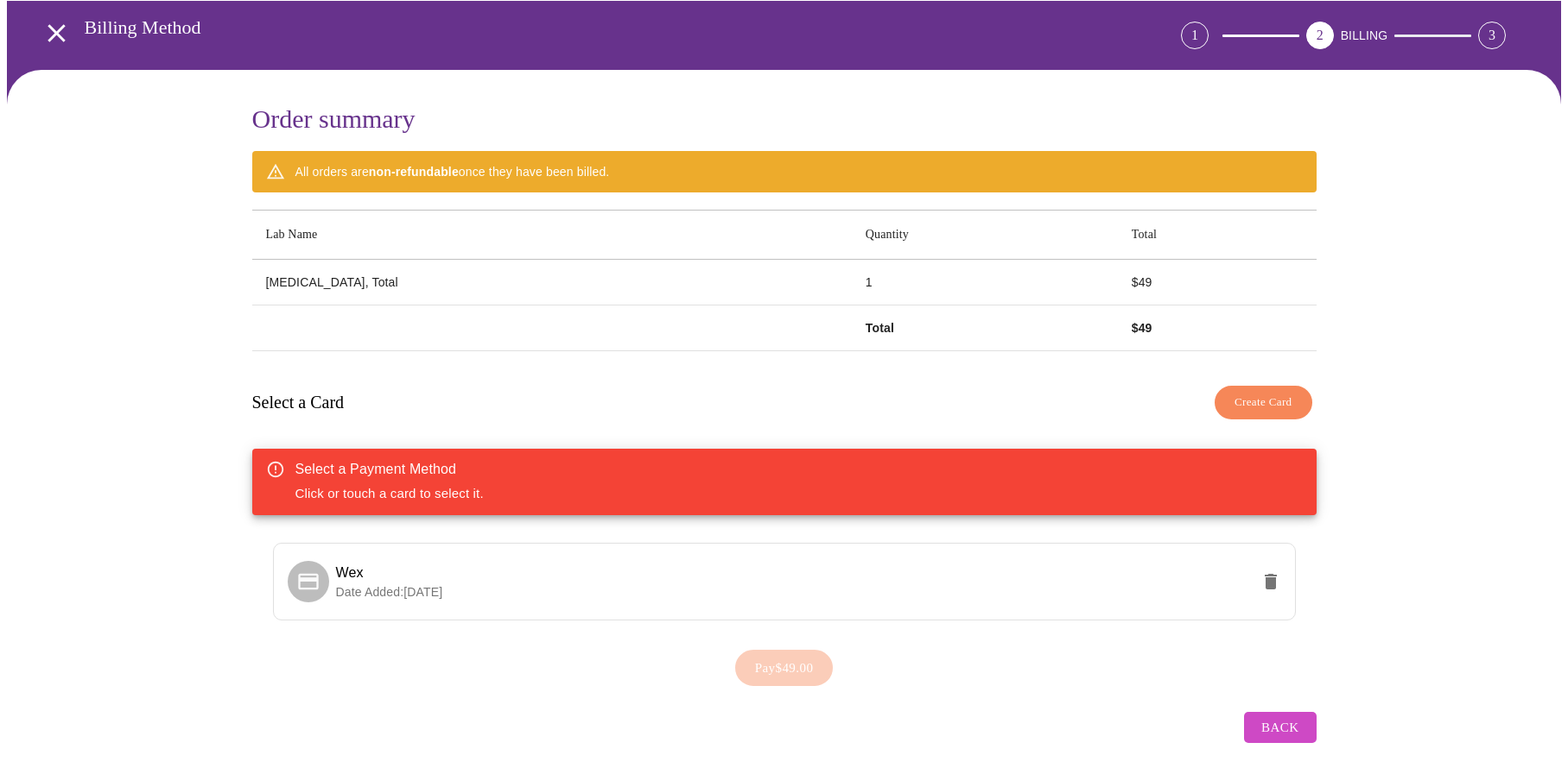
click at [52, 24] on icon "open drawer" at bounding box center [57, 33] width 17 height 17
